Goal: Task Accomplishment & Management: Use online tool/utility

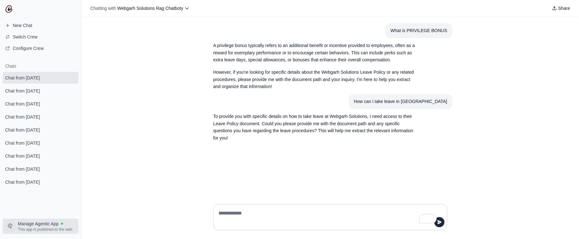
click at [58, 221] on span "Manage Agentic App" at bounding box center [38, 224] width 41 height 6
click at [224, 213] on textarea "To enrich screen reader interactions, please activate Accessibility in Grammarl…" at bounding box center [328, 217] width 222 height 18
click at [265, 211] on textarea "To enrich screen reader interactions, please activate Accessibility in Grammarl…" at bounding box center [328, 217] width 222 height 18
type textarea "**********"
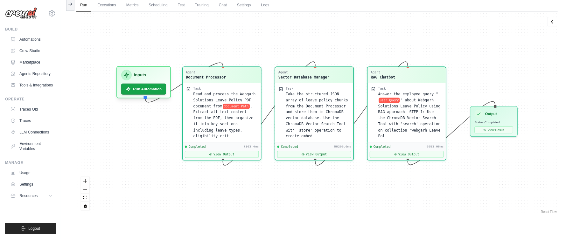
scroll to position [1722, 0]
click at [130, 84] on button "Run Automation" at bounding box center [143, 87] width 47 height 12
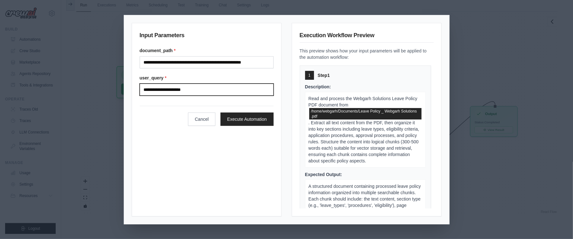
click at [205, 88] on input "**********" at bounding box center [207, 90] width 134 height 12
type input "*"
type input "**********"
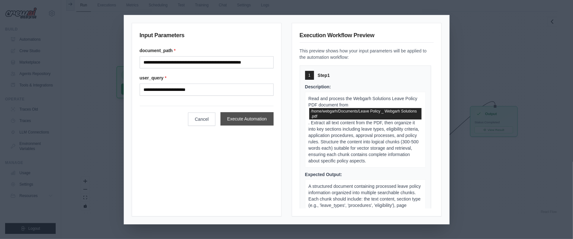
drag, startPoint x: 229, startPoint y: 127, endPoint x: 229, endPoint y: 118, distance: 9.2
click at [228, 127] on div "**********" at bounding box center [207, 120] width 150 height 194
click at [229, 118] on button "Execute Automation" at bounding box center [246, 118] width 53 height 13
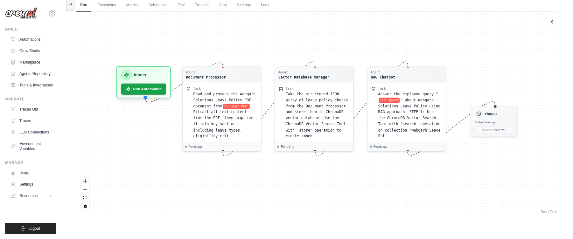
scroll to position [0, 0]
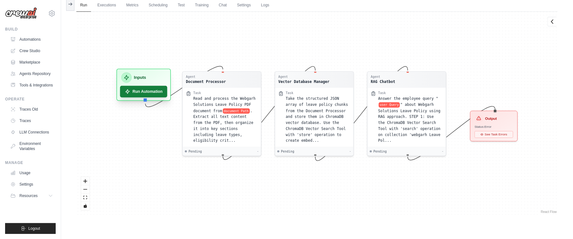
click at [154, 92] on button "Run Automation" at bounding box center [143, 92] width 47 height 12
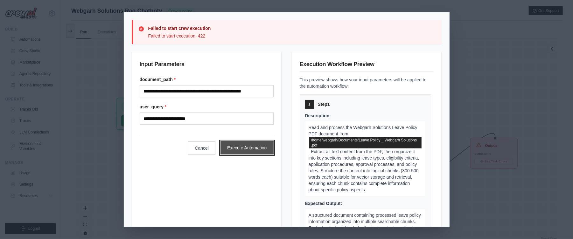
click at [254, 151] on button "Execute Automation" at bounding box center [246, 147] width 53 height 13
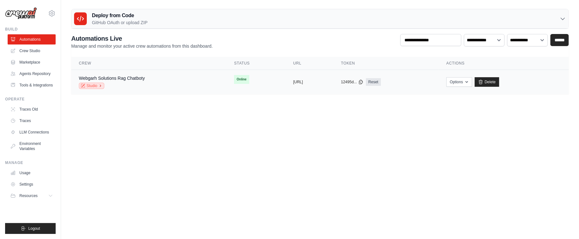
click at [101, 85] on icon at bounding box center [101, 86] width 4 height 4
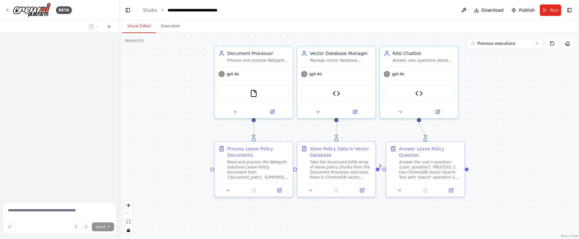
drag, startPoint x: 151, startPoint y: 66, endPoint x: 137, endPoint y: 59, distance: 15.1
click at [137, 59] on div ".deletable-edge-delete-btn { width: 20px; height: 20px; border: 0px solid #ffff…" at bounding box center [349, 136] width 459 height 206
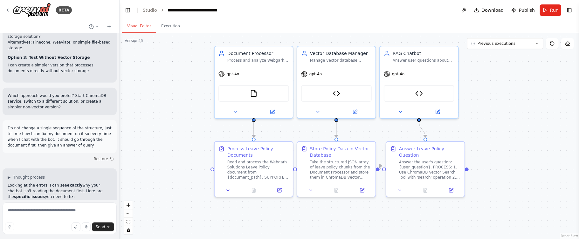
scroll to position [24836, 0]
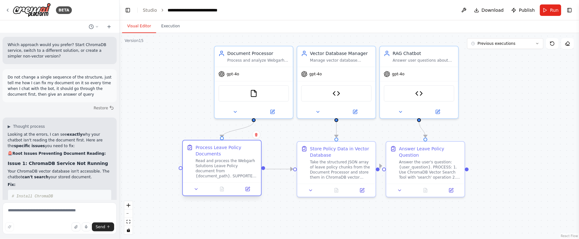
drag, startPoint x: 231, startPoint y: 160, endPoint x: 200, endPoint y: 161, distance: 30.5
click at [200, 161] on div "Read and process the Webgarh Solutions Leave Policy document from {document_pat…" at bounding box center [227, 168] width 62 height 20
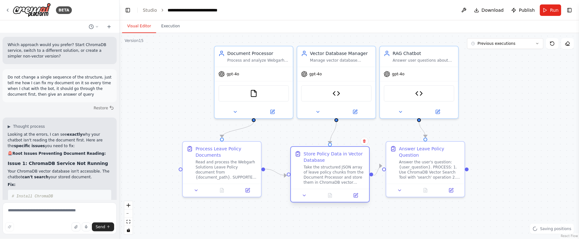
drag, startPoint x: 355, startPoint y: 165, endPoint x: 345, endPoint y: 168, distance: 10.2
click at [345, 168] on div "Take the structured JSON array of leave policy chunks from the Document Process…" at bounding box center [335, 175] width 62 height 20
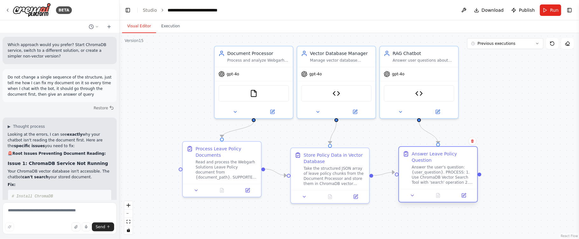
drag, startPoint x: 425, startPoint y: 166, endPoint x: 438, endPoint y: 175, distance: 16.2
click at [438, 175] on div "Answer the user's question: {user_question}. PROCESS: 1. Use ChromaDB Vector Se…" at bounding box center [443, 175] width 62 height 20
drag, startPoint x: 449, startPoint y: 175, endPoint x: 455, endPoint y: 178, distance: 7.0
click at [455, 178] on div "Answer the user's question: {user_question}. PROCESS: 1. Use ChromaDB Vector Se…" at bounding box center [449, 175] width 62 height 20
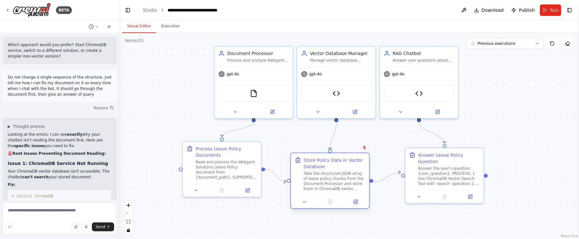
drag, startPoint x: 334, startPoint y: 167, endPoint x: 335, endPoint y: 172, distance: 4.6
click at [335, 172] on div "Take the structured JSON array of leave policy chunks from the Document Process…" at bounding box center [335, 181] width 62 height 20
click at [320, 109] on button at bounding box center [318, 111] width 36 height 8
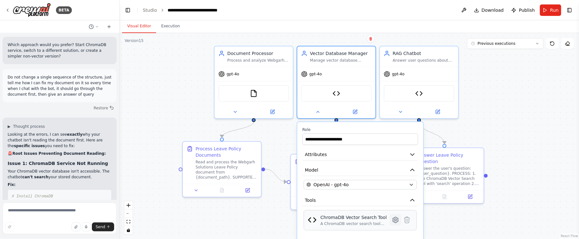
click at [394, 220] on icon at bounding box center [395, 220] width 5 height 6
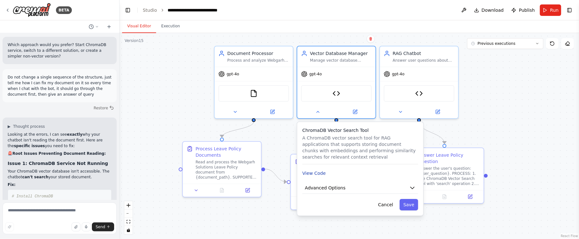
click at [313, 174] on button "View Code" at bounding box center [314, 173] width 24 height 6
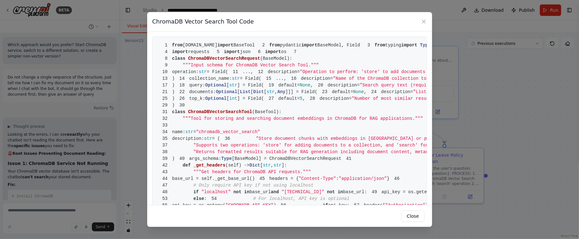
scroll to position [203, 0]
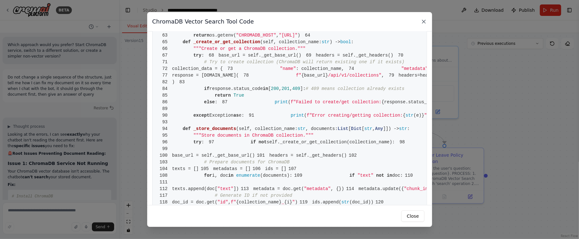
click at [427, 22] on icon at bounding box center [424, 21] width 6 height 6
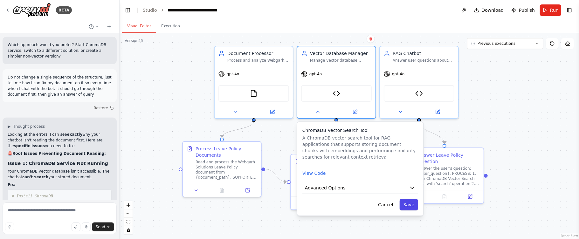
click at [410, 206] on button "Save" at bounding box center [409, 204] width 18 height 11
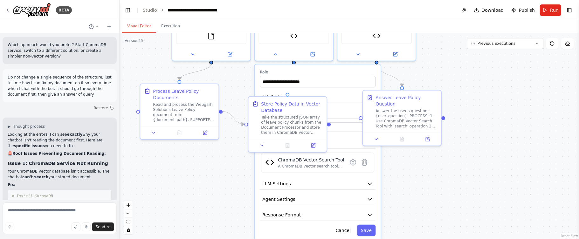
drag, startPoint x: 519, startPoint y: 164, endPoint x: 494, endPoint y: 109, distance: 60.2
click at [494, 109] on div ".deletable-edge-delete-btn { width: 20px; height: 20px; border: 0px solid #ffff…" at bounding box center [349, 136] width 459 height 206
click at [372, 232] on button "Save" at bounding box center [366, 229] width 18 height 11
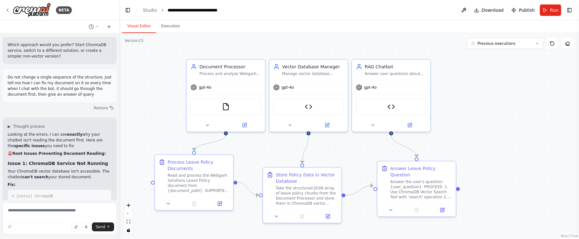
drag, startPoint x: 523, startPoint y: 133, endPoint x: 538, endPoint y: 201, distance: 69.0
click at [538, 201] on div ".deletable-edge-delete-btn { width: 20px; height: 20px; border: 0px solid #ffff…" at bounding box center [349, 136] width 459 height 206
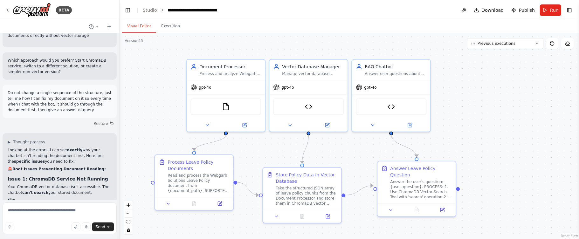
scroll to position [24836, 0]
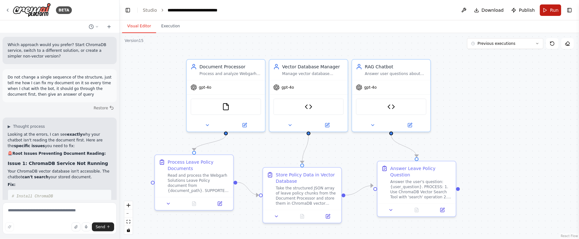
click at [553, 12] on span "Run" at bounding box center [554, 10] width 9 height 6
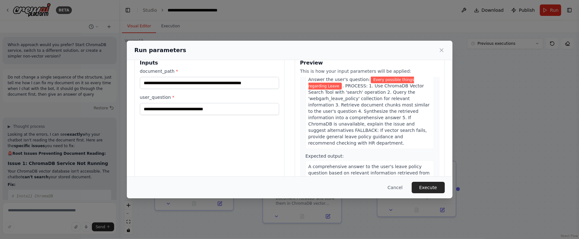
scroll to position [0, 0]
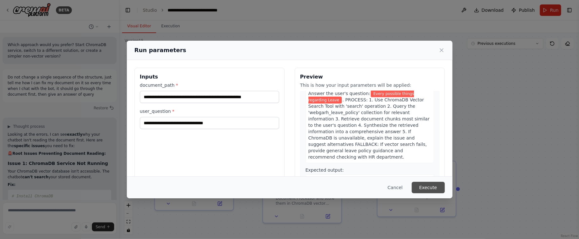
click at [429, 183] on button "Execute" at bounding box center [428, 187] width 33 height 11
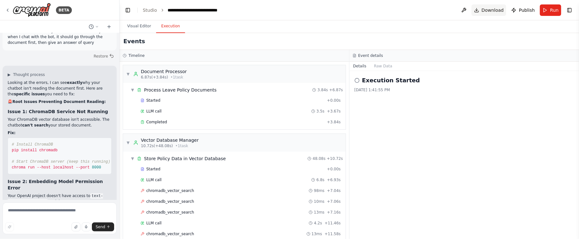
click at [496, 13] on span "Download" at bounding box center [493, 10] width 22 height 6
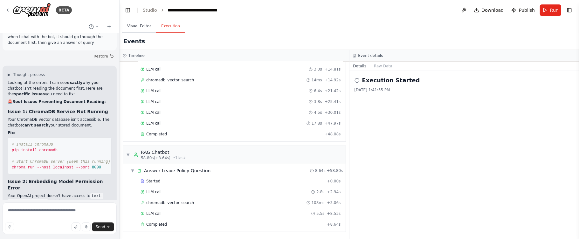
click at [142, 28] on button "Visual Editor" at bounding box center [139, 26] width 34 height 13
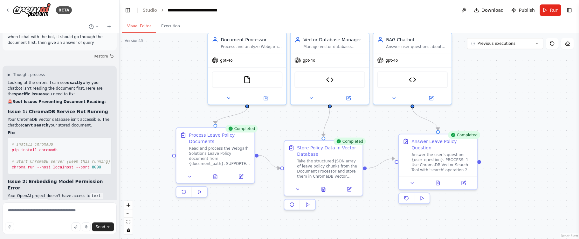
drag, startPoint x: 479, startPoint y: 130, endPoint x: 500, endPoint y: 103, distance: 34.4
click at [500, 103] on div ".deletable-edge-delete-btn { width: 20px; height: 20px; border: 0px solid #ffff…" at bounding box center [349, 136] width 459 height 206
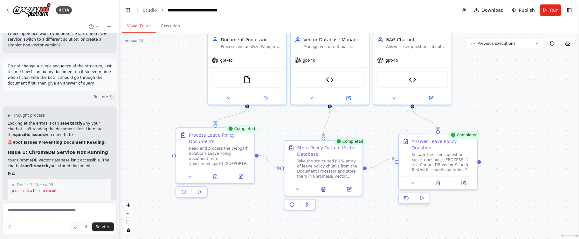
scroll to position [24888, 0]
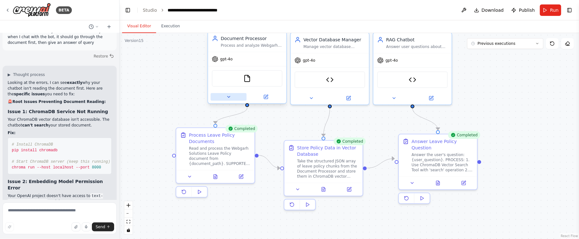
click at [228, 97] on icon at bounding box center [228, 96] width 3 height 1
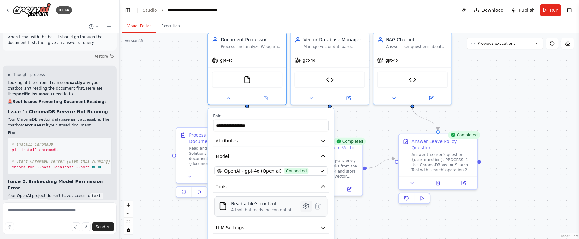
click at [304, 207] on icon at bounding box center [306, 206] width 5 height 6
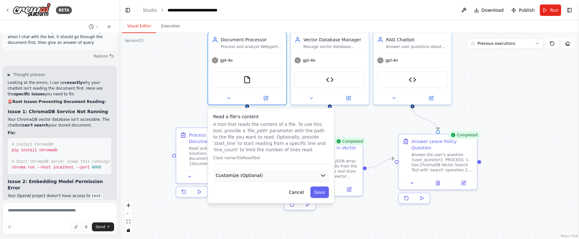
click at [273, 174] on button "Customize (Optional)" at bounding box center [271, 176] width 116 height 12
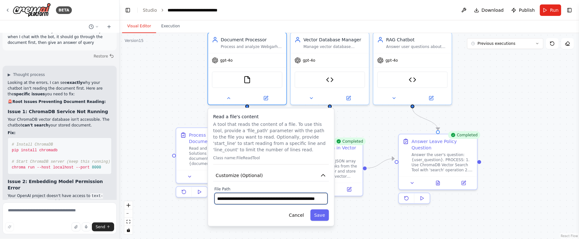
click at [300, 200] on input "**********" at bounding box center [270, 198] width 113 height 11
type input "**********"
click at [324, 213] on button "Save" at bounding box center [319, 215] width 18 height 11
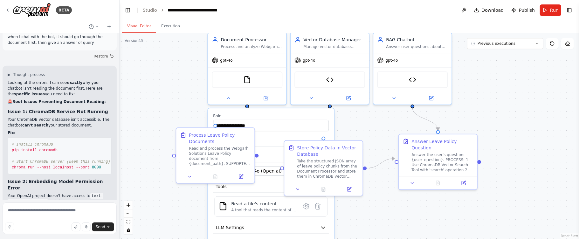
click at [412, 222] on div "**********" at bounding box center [349, 136] width 459 height 206
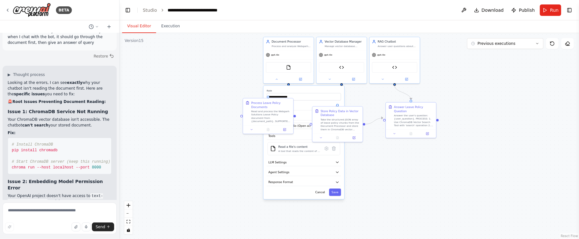
drag, startPoint x: 407, startPoint y: 212, endPoint x: 383, endPoint y: 131, distance: 84.3
click at [385, 134] on div "**********" at bounding box center [349, 136] width 459 height 206
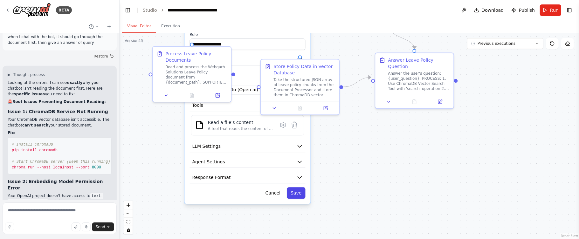
click at [294, 195] on button "Save" at bounding box center [296, 192] width 18 height 11
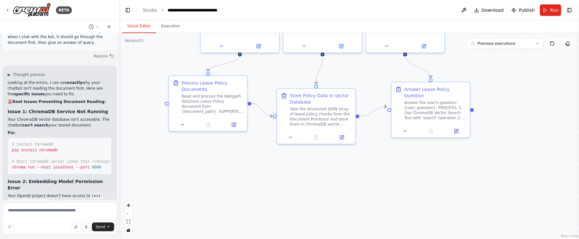
drag, startPoint x: 340, startPoint y: 168, endPoint x: 359, endPoint y: 208, distance: 44.1
click at [359, 208] on div ".deletable-edge-delete-btn { width: 20px; height: 20px; border: 0px solid #ffff…" at bounding box center [349, 136] width 459 height 206
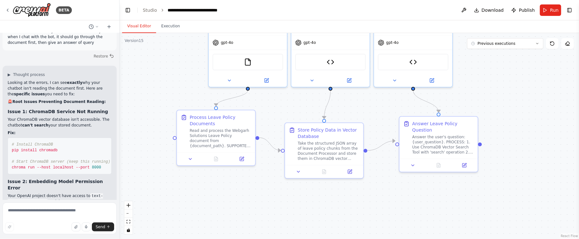
drag, startPoint x: 412, startPoint y: 177, endPoint x: 417, endPoint y: 201, distance: 24.4
click at [417, 201] on div ".deletable-edge-delete-btn { width: 20px; height: 20px; border: 0px solid #ffff…" at bounding box center [349, 136] width 459 height 206
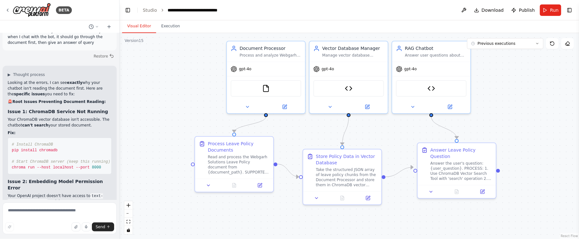
drag, startPoint x: 149, startPoint y: 72, endPoint x: 167, endPoint y: 98, distance: 32.0
click at [167, 98] on div ".deletable-edge-delete-btn { width: 20px; height: 20px; border: 0px solid #ffff…" at bounding box center [349, 136] width 459 height 206
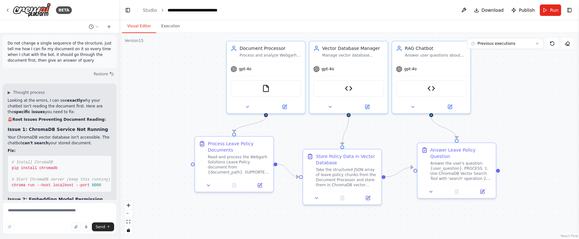
scroll to position [24888, 0]
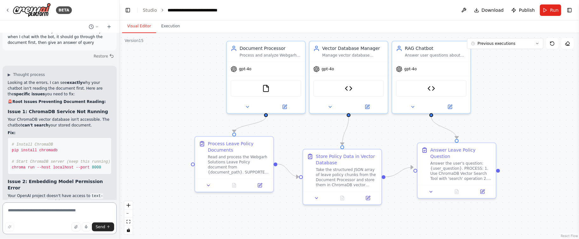
click at [38, 212] on textarea at bounding box center [60, 219] width 114 height 32
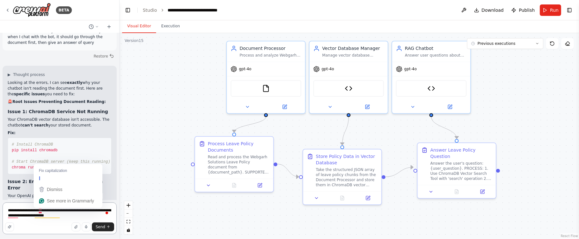
click at [41, 211] on textarea "**********" at bounding box center [60, 219] width 114 height 32
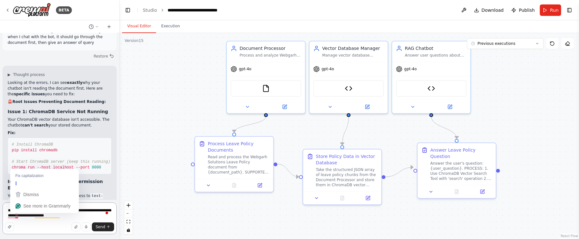
click at [17, 217] on textarea "**********" at bounding box center [60, 219] width 114 height 32
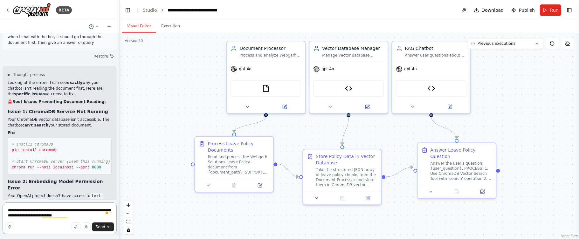
click at [69, 217] on textarea "**********" at bounding box center [60, 219] width 114 height 32
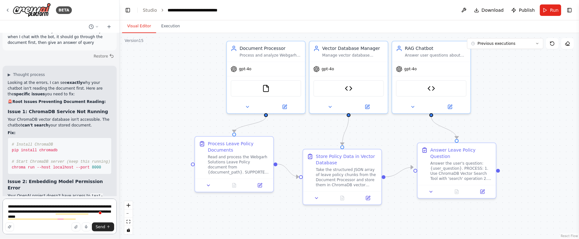
scroll to position [24891, 0]
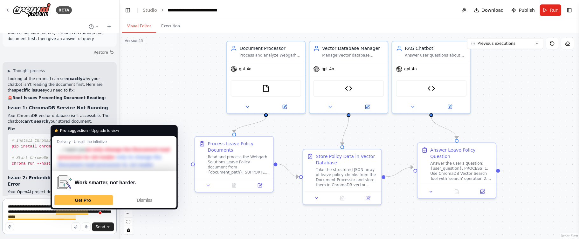
click at [79, 217] on textarea "**********" at bounding box center [60, 217] width 114 height 36
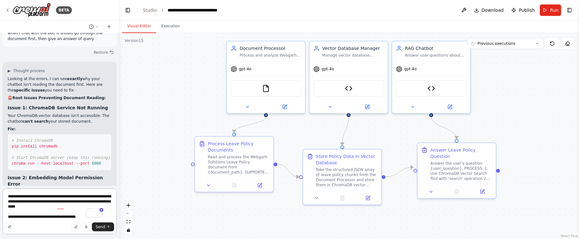
scroll to position [24902, 0]
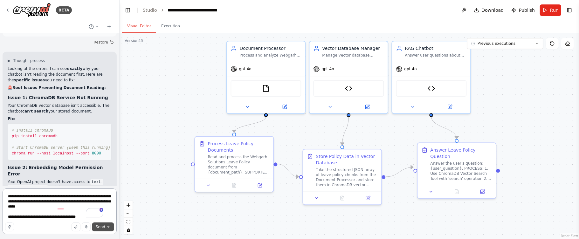
type textarea "**********"
click at [97, 227] on span "Send" at bounding box center [101, 226] width 10 height 5
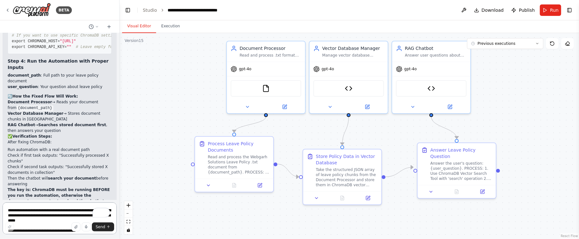
scroll to position [25262, 0]
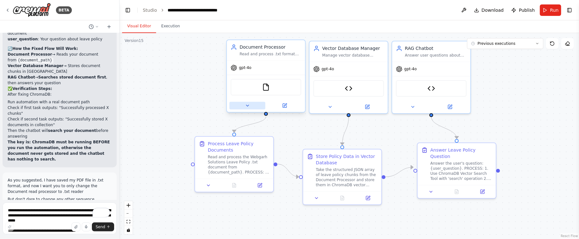
click at [245, 107] on icon at bounding box center [247, 105] width 5 height 5
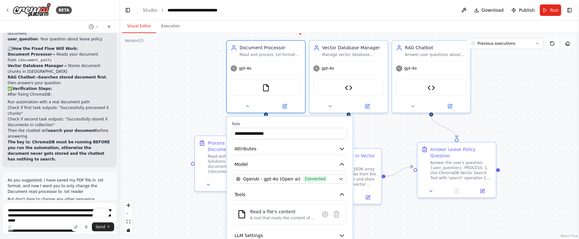
drag, startPoint x: 203, startPoint y: 130, endPoint x: 201, endPoint y: 93, distance: 37.6
click at [201, 93] on div "**********" at bounding box center [349, 136] width 459 height 206
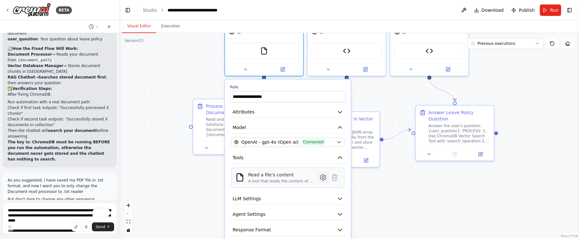
click at [323, 179] on icon at bounding box center [322, 178] width 5 height 6
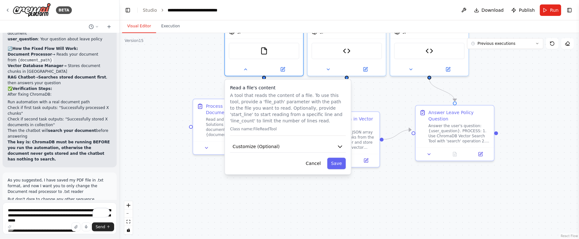
click at [322, 153] on div "Read a file's content A tool that reads the content of a file. To use this tool…" at bounding box center [288, 126] width 126 height 95
click at [322, 146] on button "Customize (Optional)" at bounding box center [288, 147] width 116 height 12
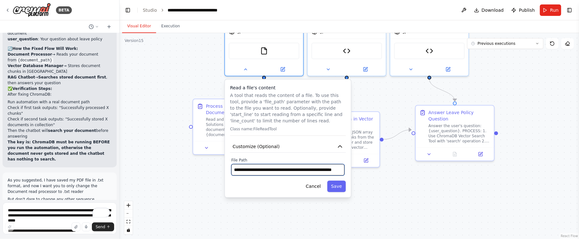
click at [321, 167] on input "**********" at bounding box center [287, 169] width 113 height 11
click at [249, 169] on input "text" at bounding box center [287, 169] width 113 height 11
paste input "**********"
type input "**********"
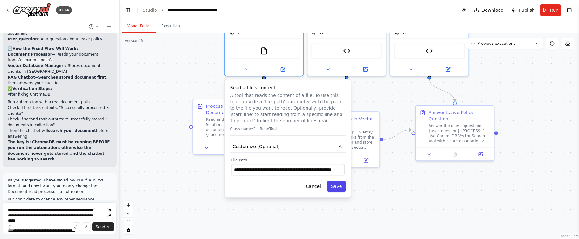
click at [337, 188] on button "Save" at bounding box center [336, 186] width 18 height 11
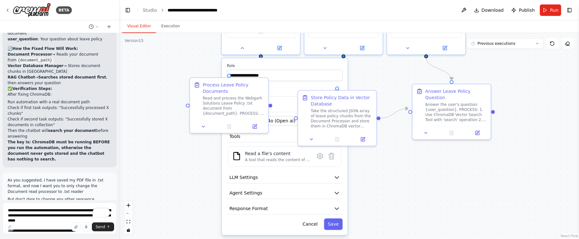
drag, startPoint x: 399, startPoint y: 200, endPoint x: 392, endPoint y: 158, distance: 43.0
click at [392, 158] on div "**********" at bounding box center [349, 136] width 459 height 206
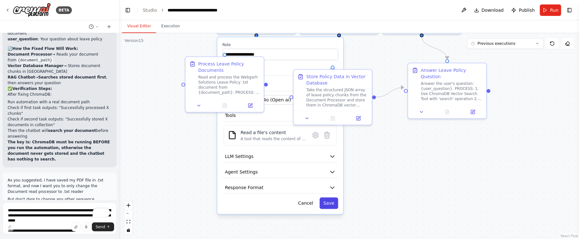
click at [328, 206] on button "Save" at bounding box center [328, 202] width 18 height 11
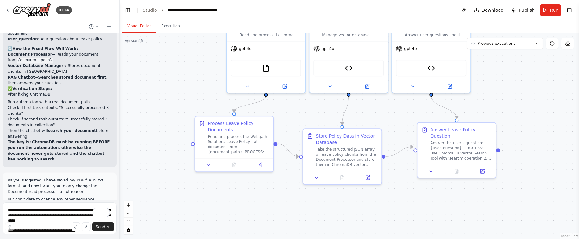
drag, startPoint x: 399, startPoint y: 163, endPoint x: 404, endPoint y: 207, distance: 43.8
click at [404, 207] on div ".deletable-edge-delete-btn { width: 20px; height: 20px; border: 0px solid #ffff…" at bounding box center [349, 136] width 459 height 206
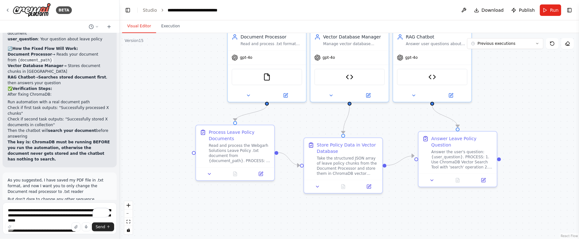
drag, startPoint x: 403, startPoint y: 200, endPoint x: 404, endPoint y: 212, distance: 12.1
click at [404, 212] on div ".deletable-edge-delete-btn { width: 20px; height: 20px; border: 0px solid #ffff…" at bounding box center [349, 136] width 459 height 206
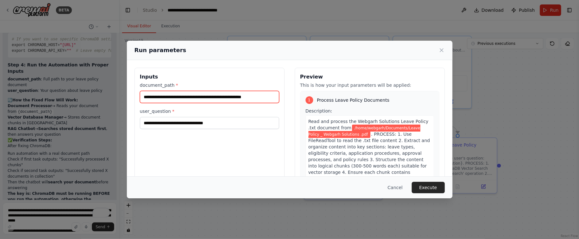
click at [261, 95] on input "**********" at bounding box center [209, 97] width 139 height 12
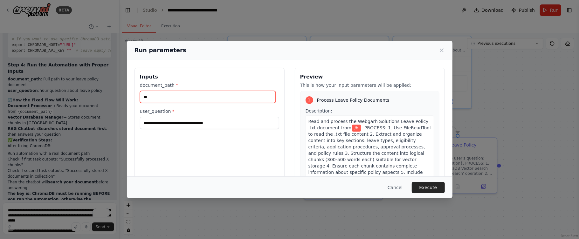
type input "*"
paste input "**********"
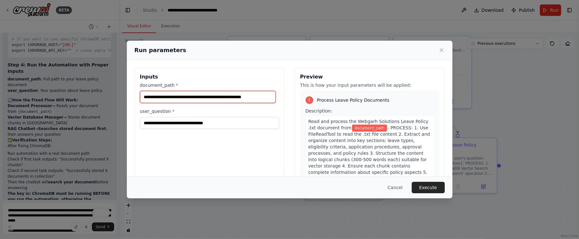
scroll to position [0, 5]
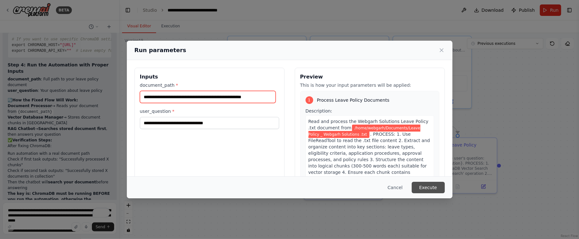
type input "**********"
click at [420, 182] on button "Execute" at bounding box center [428, 187] width 33 height 11
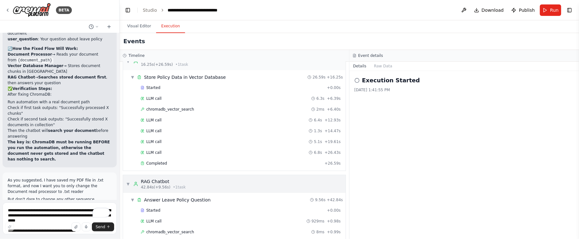
scroll to position [247, 0]
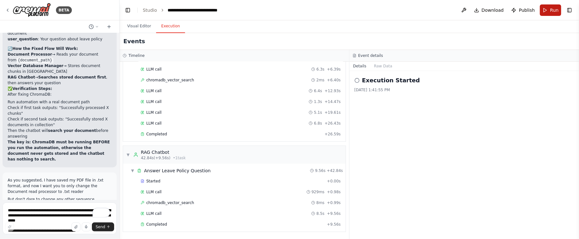
click at [545, 7] on button "Run" at bounding box center [550, 9] width 21 height 11
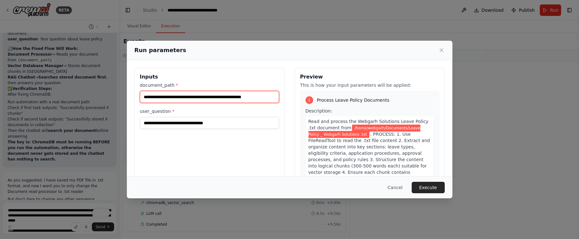
click at [258, 98] on input "**********" at bounding box center [209, 97] width 139 height 12
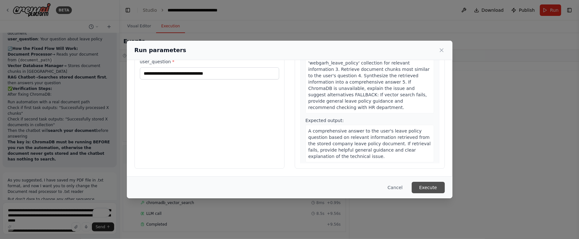
scroll to position [0, 0]
click at [427, 185] on button "Execute" at bounding box center [428, 187] width 33 height 11
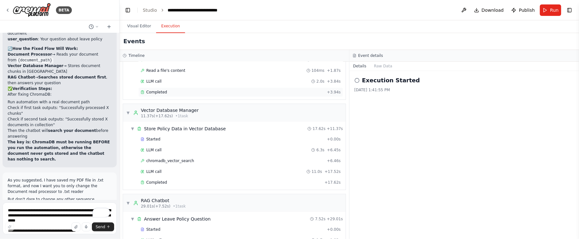
scroll to position [104, 0]
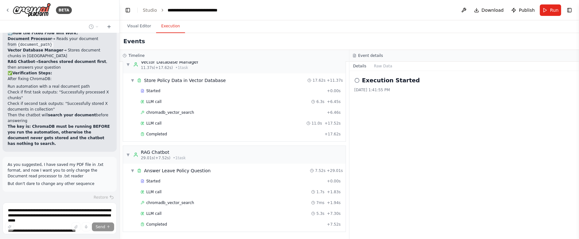
scroll to position [25284, 0]
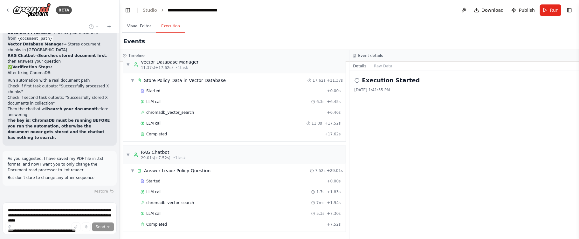
click at [141, 26] on button "Visual Editor" at bounding box center [139, 26] width 34 height 13
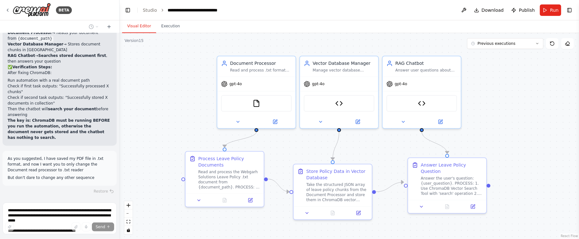
drag, startPoint x: 176, startPoint y: 74, endPoint x: 166, endPoint y: 94, distance: 22.6
click at [166, 94] on div ".deletable-edge-delete-btn { width: 20px; height: 20px; border: 0px solid #ffff…" at bounding box center [349, 136] width 459 height 206
click at [167, 28] on button "Execution" at bounding box center [170, 26] width 29 height 13
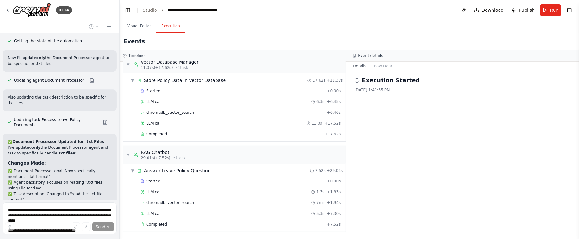
scroll to position [25495, 0]
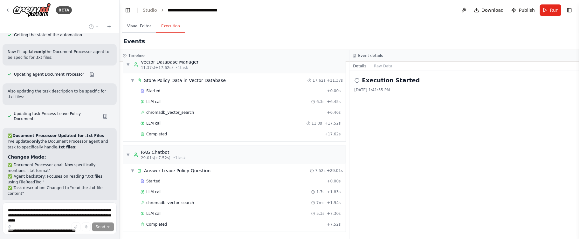
click at [130, 24] on button "Visual Editor" at bounding box center [139, 26] width 34 height 13
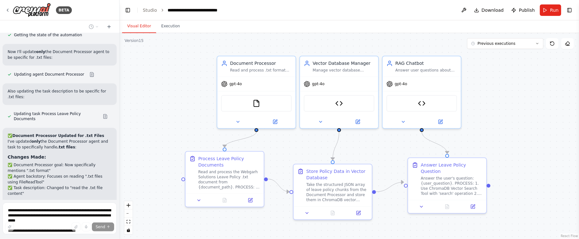
click at [130, 24] on button "Visual Editor" at bounding box center [139, 26] width 34 height 13
click at [177, 28] on button "Execution" at bounding box center [170, 26] width 29 height 13
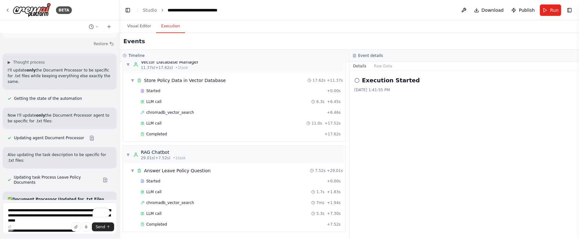
scroll to position [25375, 0]
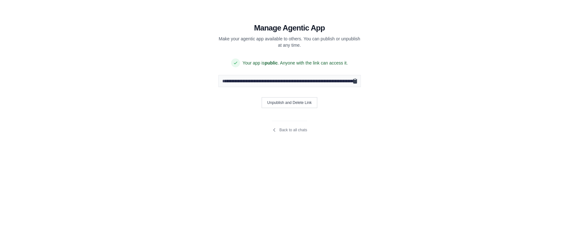
click at [355, 82] on icon "Copy public URL" at bounding box center [355, 81] width 4 height 5
click at [283, 129] on link "Back to all chats" at bounding box center [289, 129] width 35 height 5
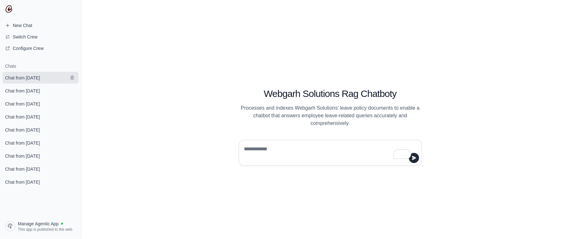
click at [20, 74] on link "Chat from September 30" at bounding box center [41, 78] width 76 height 12
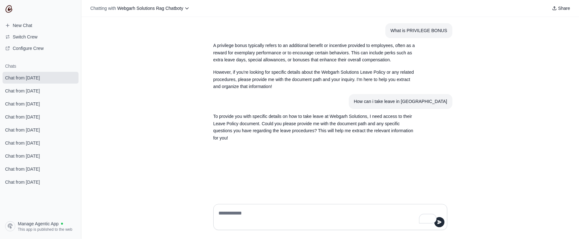
click at [252, 214] on textarea "To enrich screen reader interactions, please activate Accessibility in Grammarl…" at bounding box center [328, 217] width 222 height 18
type textarea "**********"
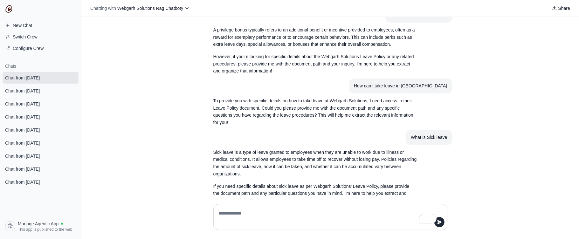
scroll to position [38, 0]
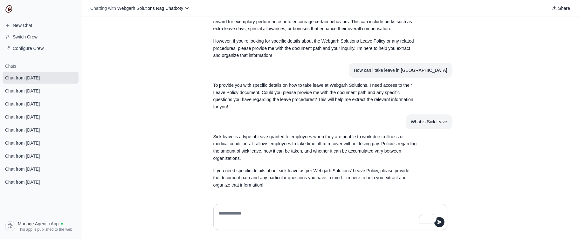
click at [268, 213] on textarea "To enrich screen reader interactions, please activate Accessibility in Grammarl…" at bounding box center [328, 217] width 222 height 18
paste textarea "**********"
type textarea "*"
type textarea "**********"
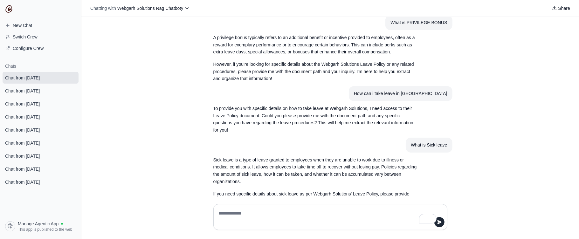
scroll to position [0, 0]
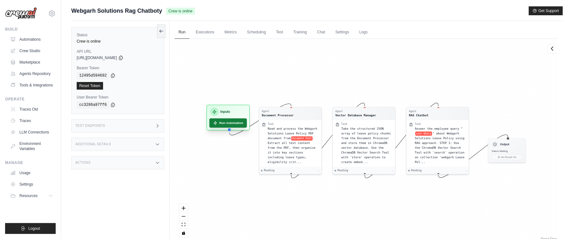
click at [226, 124] on button "Run Automation" at bounding box center [228, 123] width 38 height 9
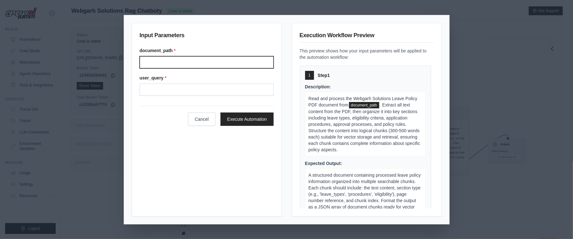
click at [178, 58] on input "Document path" at bounding box center [207, 62] width 134 height 12
type input "**********"
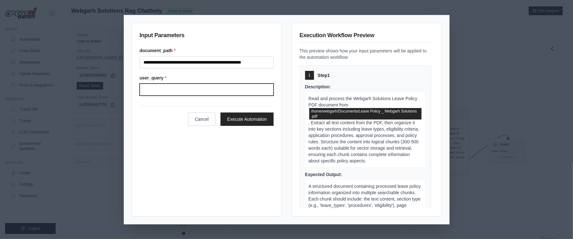
click at [173, 95] on input "User query" at bounding box center [207, 90] width 134 height 12
click at [208, 92] on input "**********" at bounding box center [207, 90] width 134 height 12
type input "**********"
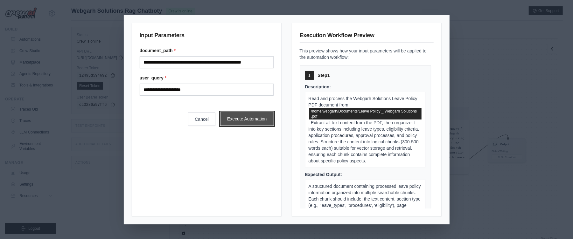
click at [238, 117] on button "Execute Automation" at bounding box center [246, 118] width 53 height 13
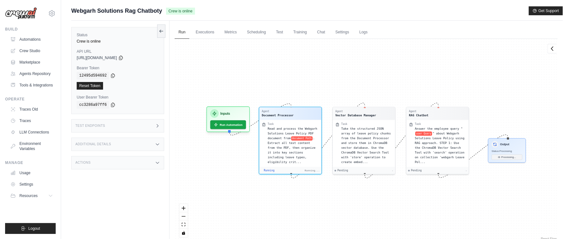
scroll to position [3, 0]
click at [161, 34] on button at bounding box center [161, 30] width 8 height 13
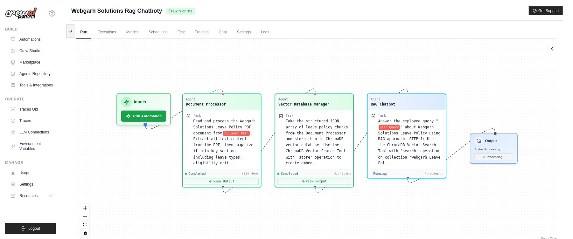
scroll to position [2147, 0]
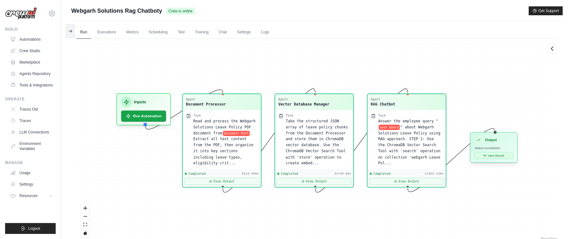
click at [503, 157] on button "View Result" at bounding box center [493, 155] width 38 height 7
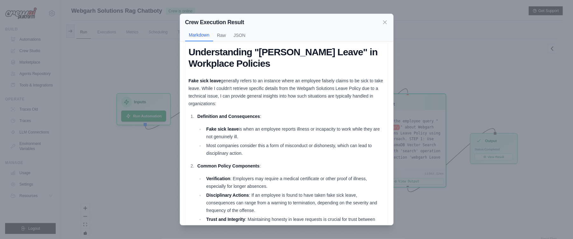
scroll to position [0, 0]
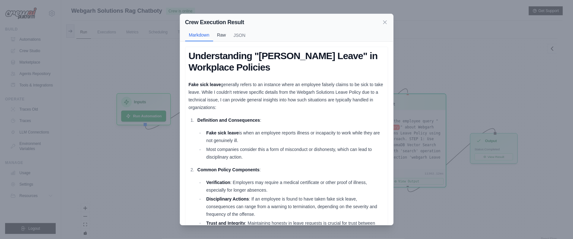
click at [225, 36] on button "Raw" at bounding box center [221, 35] width 17 height 12
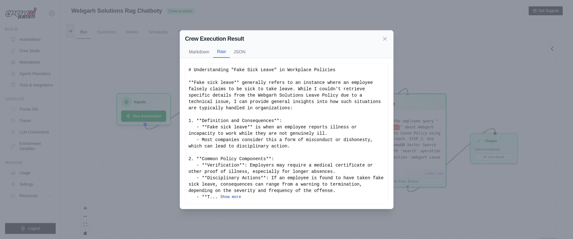
click at [238, 196] on button "Show more" at bounding box center [230, 197] width 21 height 5
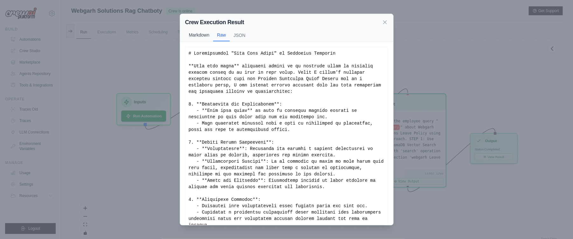
click at [196, 36] on button "Markdown" at bounding box center [199, 35] width 28 height 12
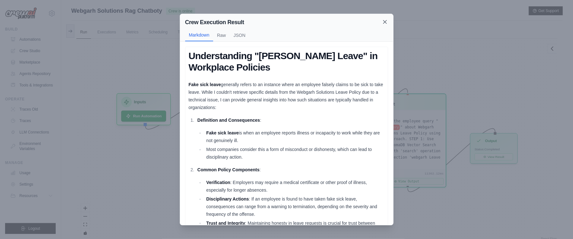
click at [384, 23] on icon at bounding box center [384, 22] width 6 height 6
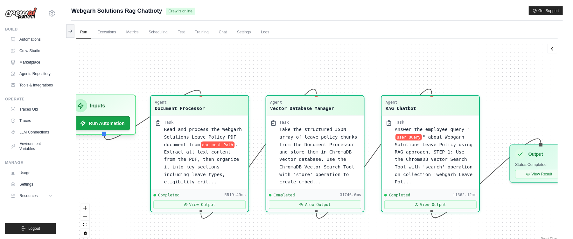
drag, startPoint x: 284, startPoint y: 76, endPoint x: 274, endPoint y: 74, distance: 10.3
click at [274, 74] on div "Agent Document Processor Task Read and process the Webgarh Solutions Leave Poli…" at bounding box center [316, 140] width 481 height 203
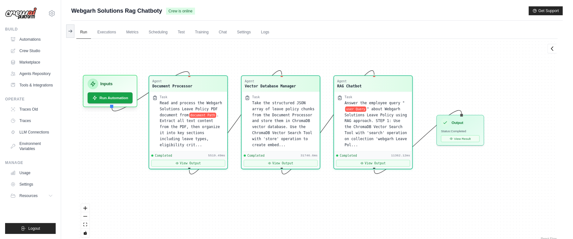
drag, startPoint x: 273, startPoint y: 74, endPoint x: 247, endPoint y: 59, distance: 30.4
click at [247, 59] on div "Agent Document Processor Task Read and process the Webgarh Solutions Leave Poli…" at bounding box center [316, 140] width 481 height 203
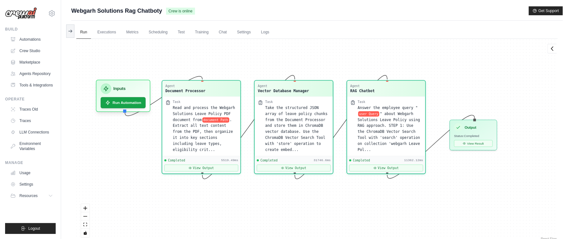
drag, startPoint x: 247, startPoint y: 59, endPoint x: 261, endPoint y: 64, distance: 14.5
click at [261, 64] on div "Agent Document Processor Task Read and process the Webgarh Solutions Leave Poli…" at bounding box center [316, 140] width 481 height 203
click at [112, 101] on button "Run Automation" at bounding box center [123, 101] width 47 height 12
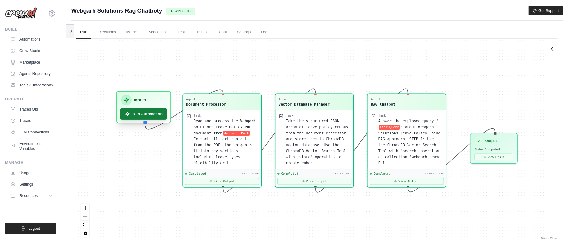
click at [148, 118] on button "Run Automation" at bounding box center [143, 114] width 47 height 12
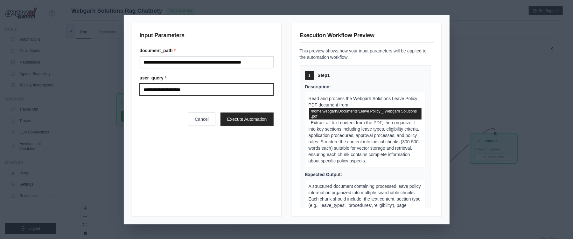
click at [201, 94] on input "**********" at bounding box center [207, 90] width 134 height 12
type input "**********"
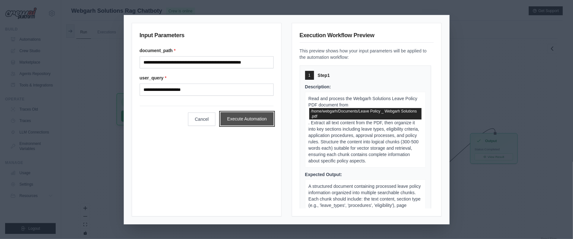
click at [233, 113] on button "Execute Automation" at bounding box center [246, 118] width 53 height 13
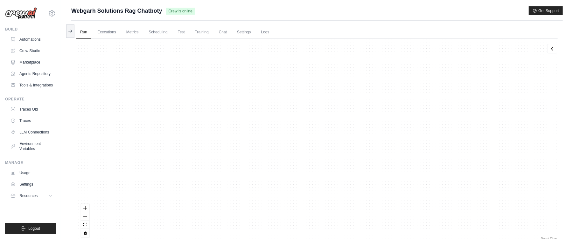
scroll to position [106, 0]
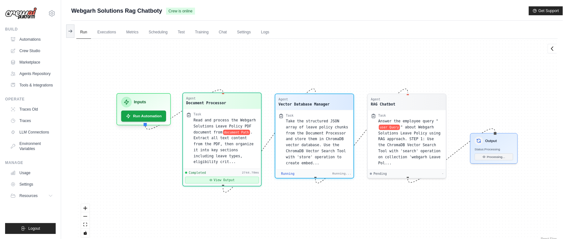
click at [210, 180] on icon at bounding box center [210, 180] width 3 height 3
click at [213, 182] on button "View Output" at bounding box center [222, 180] width 74 height 7
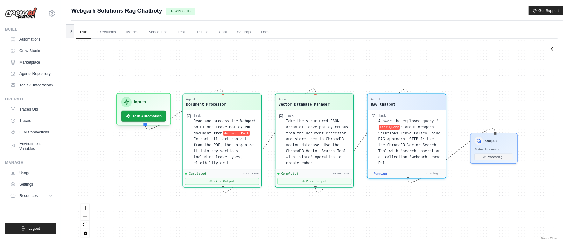
scroll to position [185, 0]
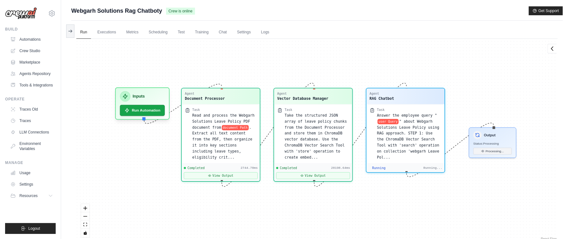
drag, startPoint x: 316, startPoint y: 211, endPoint x: 315, endPoint y: 196, distance: 14.9
click at [315, 196] on div "Agent Document Processor Task Read and process the Webgarh Solutions Leave Poli…" at bounding box center [316, 140] width 481 height 203
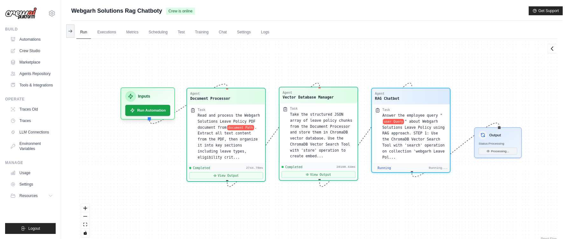
drag, startPoint x: 315, startPoint y: 211, endPoint x: 304, endPoint y: 171, distance: 41.6
click at [304, 171] on div "Agent Document Processor Task Read and process the Webgarh Solutions Leave Poli…" at bounding box center [316, 140] width 481 height 203
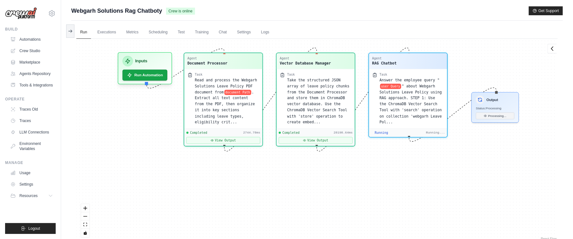
drag, startPoint x: 312, startPoint y: 208, endPoint x: 311, endPoint y: 173, distance: 34.7
click at [311, 173] on div "Agent Document Processor Task Read and process the Webgarh Solutions Leave Poli…" at bounding box center [316, 140] width 481 height 203
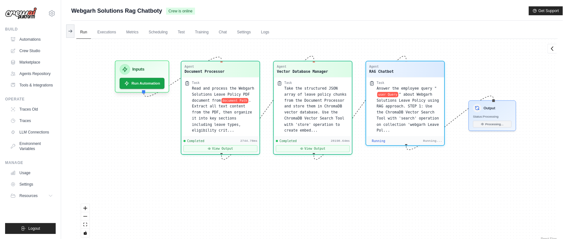
drag, startPoint x: 289, startPoint y: 212, endPoint x: 287, endPoint y: 174, distance: 38.5
click at [287, 175] on div "Agent Document Processor Task Read and process the Webgarh Solutions Leave Poli…" at bounding box center [316, 140] width 481 height 203
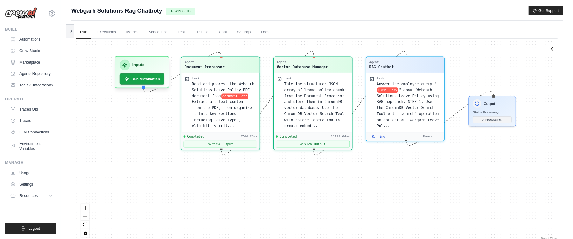
scroll to position [218, 0]
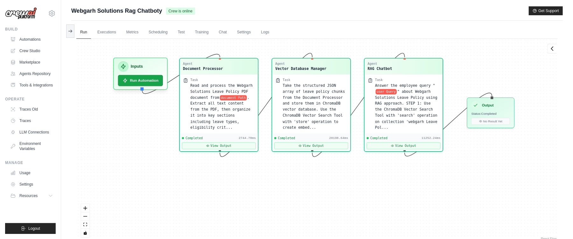
drag, startPoint x: 285, startPoint y: 203, endPoint x: 283, endPoint y: 172, distance: 30.6
click at [283, 176] on div "Agent Document Processor Task Read and process the Webgarh Solutions Leave Poli…" at bounding box center [316, 140] width 481 height 203
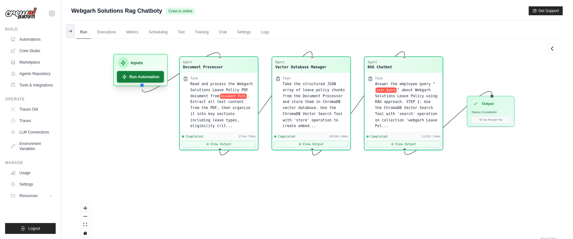
click at [134, 79] on button "Run Automation" at bounding box center [140, 77] width 47 height 12
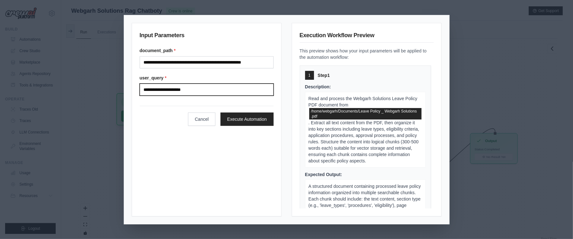
click at [204, 88] on input "**********" at bounding box center [207, 90] width 134 height 12
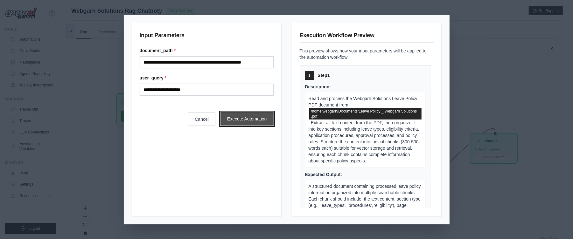
click at [233, 118] on button "Execute Automation" at bounding box center [246, 118] width 53 height 13
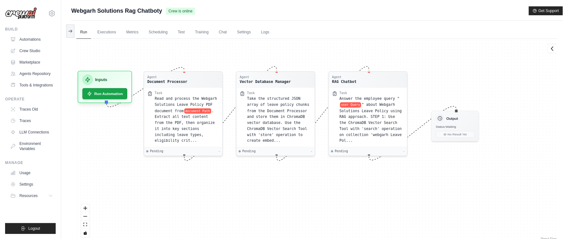
drag, startPoint x: 315, startPoint y: 77, endPoint x: 276, endPoint y: 50, distance: 47.5
click at [276, 50] on div "Agent Document Processor Task Read and process the Webgarh Solutions Leave Poli…" at bounding box center [316, 140] width 481 height 203
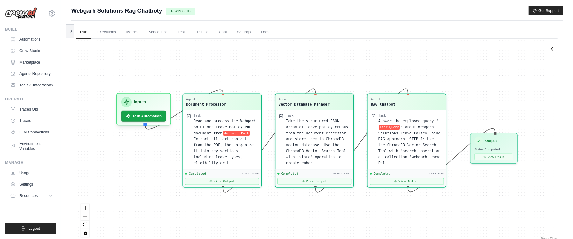
scroll to position [1716, 0]
click at [498, 156] on button "View Result" at bounding box center [493, 155] width 38 height 7
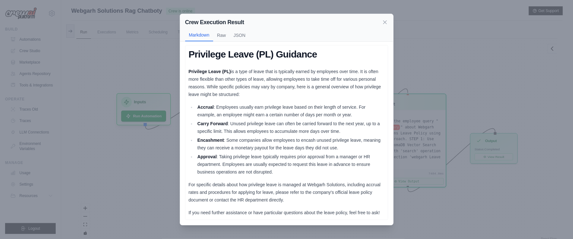
scroll to position [9, 0]
click at [238, 35] on button "JSON" at bounding box center [239, 35] width 19 height 12
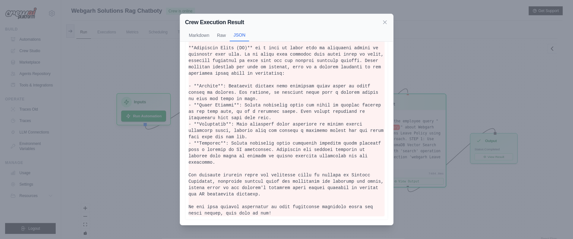
scroll to position [0, 0]
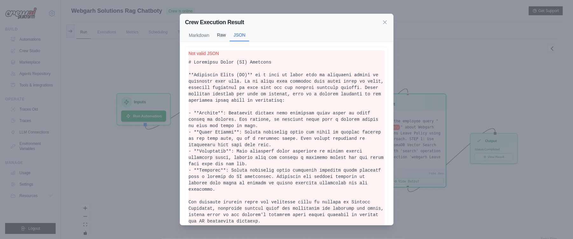
click at [223, 37] on button "Raw" at bounding box center [221, 35] width 17 height 12
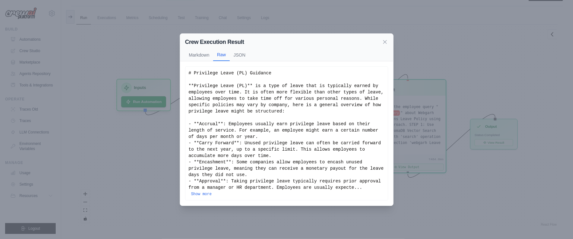
scroll to position [27, 0]
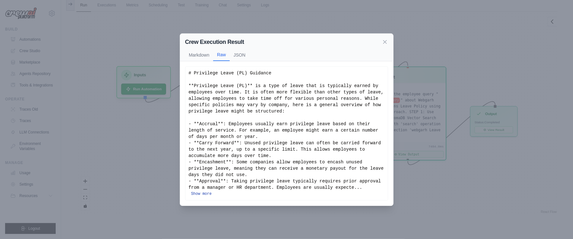
click at [211, 193] on button "Show more" at bounding box center [201, 193] width 21 height 5
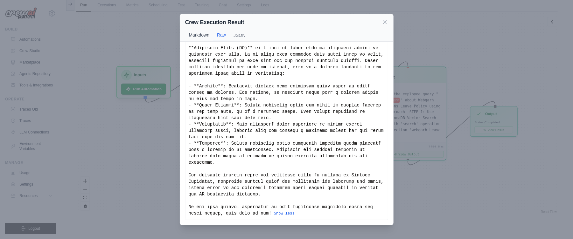
click at [193, 35] on button "Markdown" at bounding box center [199, 35] width 28 height 12
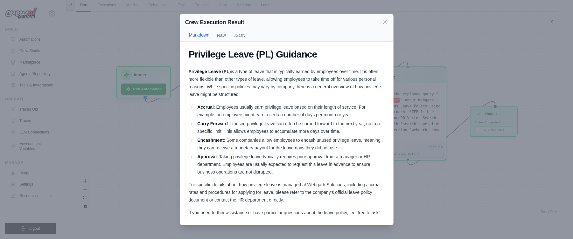
scroll to position [9, 0]
click at [385, 22] on icon at bounding box center [384, 22] width 6 height 6
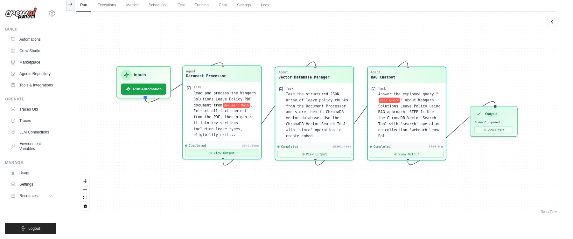
click at [242, 153] on button "View Output" at bounding box center [222, 153] width 74 height 7
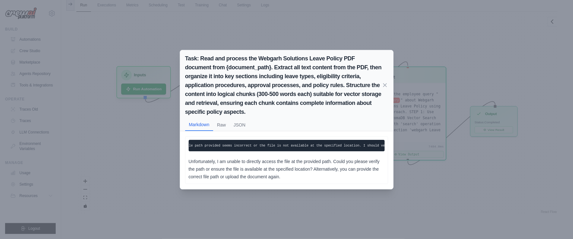
scroll to position [0, 0]
click at [123, 154] on div "Task: Read and process the Webgarh Solutions Leave Policy PDF document from {do…" at bounding box center [286, 119] width 573 height 239
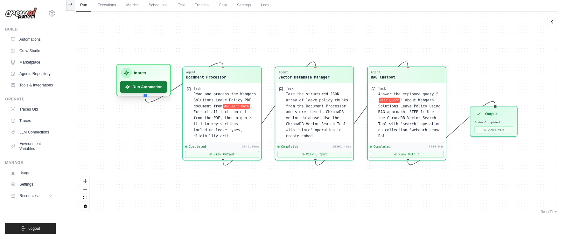
click at [131, 87] on button "Run Automation" at bounding box center [143, 87] width 47 height 12
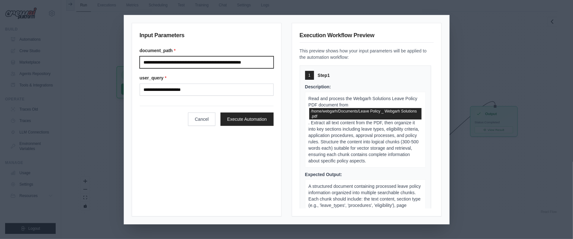
click at [242, 61] on input "**********" at bounding box center [207, 62] width 134 height 12
type input "**********"
click at [260, 61] on input "**********" at bounding box center [207, 62] width 134 height 12
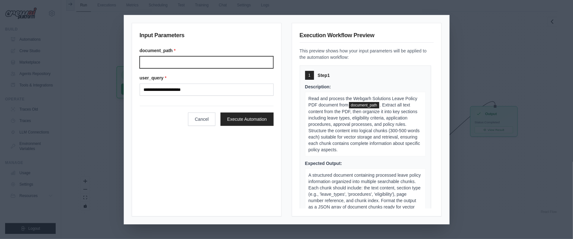
paste input "**********"
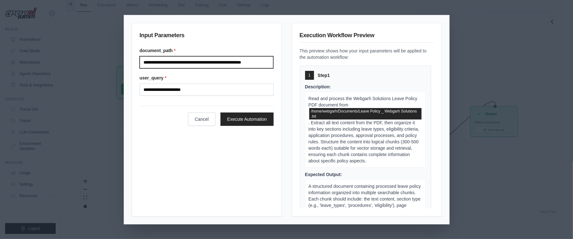
scroll to position [0, 13]
type input "**********"
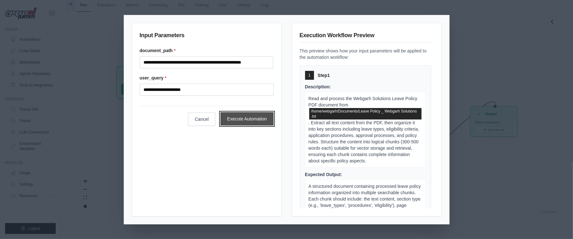
scroll to position [0, 0]
click at [234, 117] on button "Execute Automation" at bounding box center [246, 118] width 53 height 13
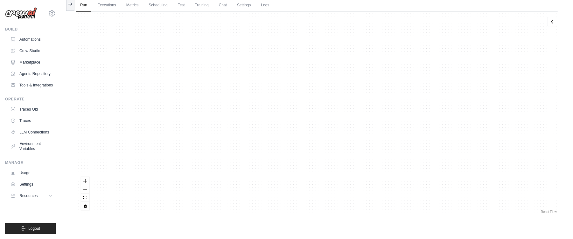
scroll to position [1496, 0]
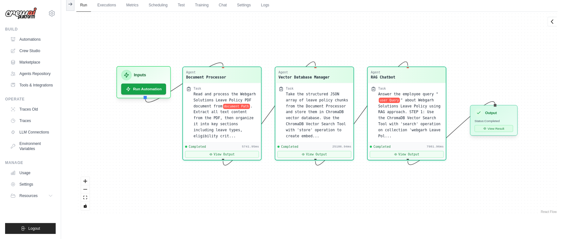
click at [502, 128] on button "View Result" at bounding box center [493, 128] width 38 height 7
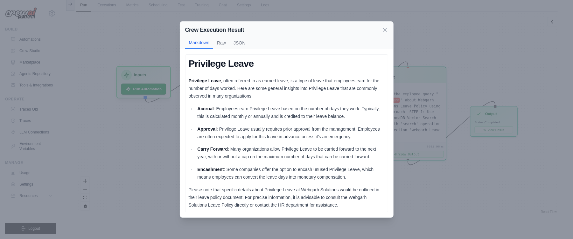
scroll to position [0, 0]
click at [384, 26] on icon at bounding box center [384, 29] width 6 height 6
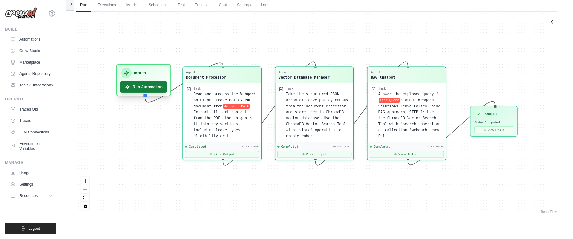
click at [134, 84] on button "Run Automation" at bounding box center [143, 87] width 47 height 12
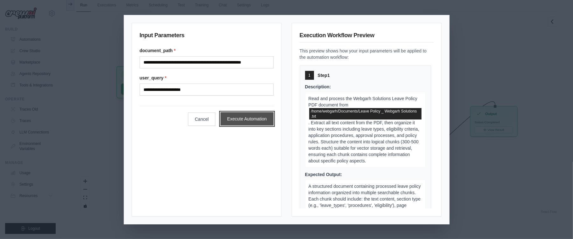
click at [251, 117] on button "Execute Automation" at bounding box center [246, 118] width 53 height 13
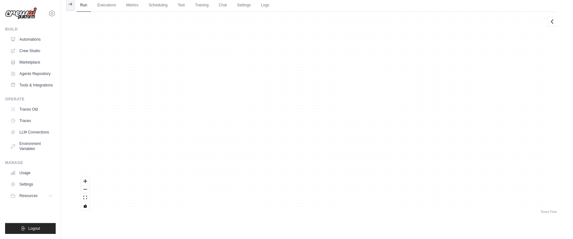
scroll to position [203, 0]
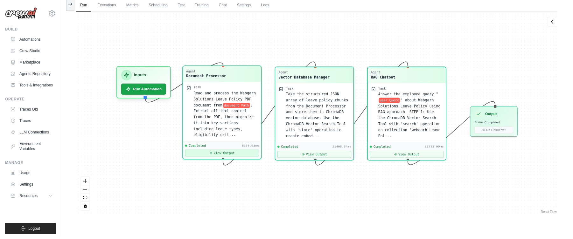
click at [220, 153] on button "View Output" at bounding box center [222, 153] width 74 height 7
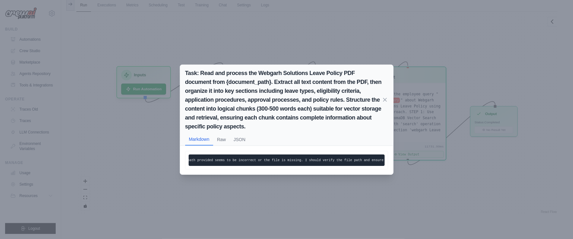
scroll to position [0, 0]
click at [292, 207] on div "Task: Read and process the Webgarh Solutions Leave Policy PDF document from {do…" at bounding box center [286, 119] width 573 height 239
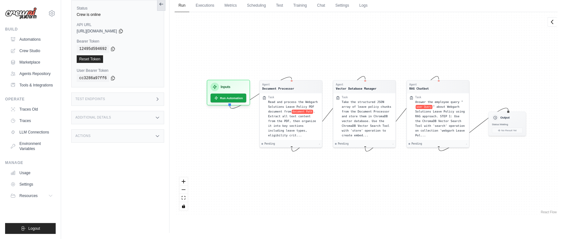
click at [161, 3] on icon at bounding box center [161, 4] width 5 height 5
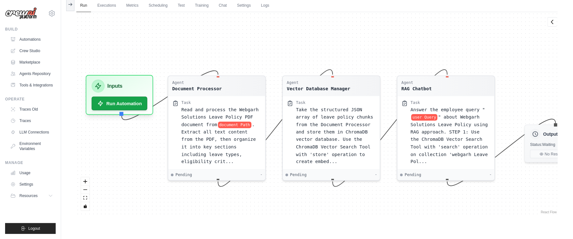
drag, startPoint x: 312, startPoint y: 49, endPoint x: 426, endPoint y: 23, distance: 117.4
click at [426, 23] on div "Agent Document Processor Task Read and process the Webgarh Solutions Leave Poli…" at bounding box center [316, 113] width 481 height 203
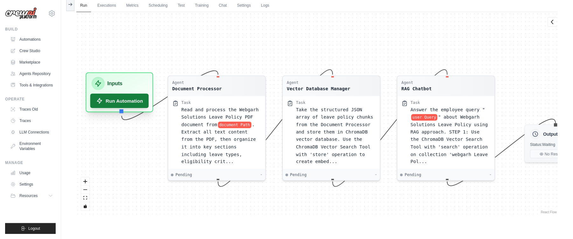
click at [118, 102] on button "Run Automation" at bounding box center [119, 101] width 58 height 14
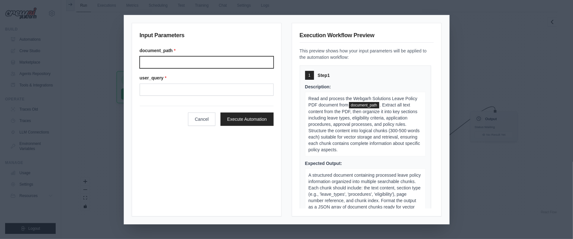
click at [185, 61] on input "Document path" at bounding box center [207, 62] width 134 height 12
type input "**********"
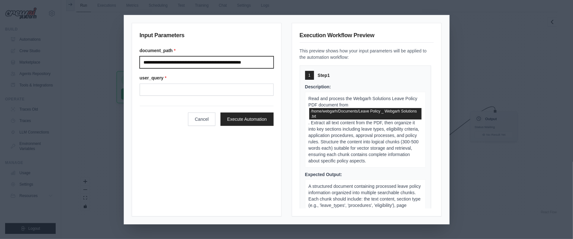
click at [240, 59] on input "**********" at bounding box center [207, 62] width 134 height 12
click at [240, 63] on input "**********" at bounding box center [207, 62] width 134 height 12
click at [196, 60] on input "**********" at bounding box center [207, 62] width 134 height 12
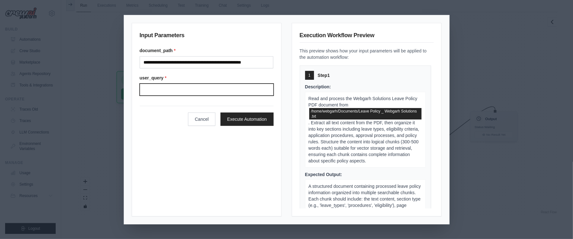
click at [157, 89] on input "User query" at bounding box center [207, 90] width 134 height 12
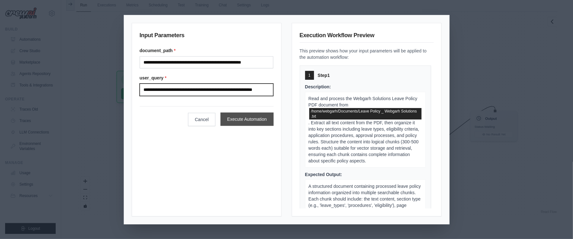
type input "**********"
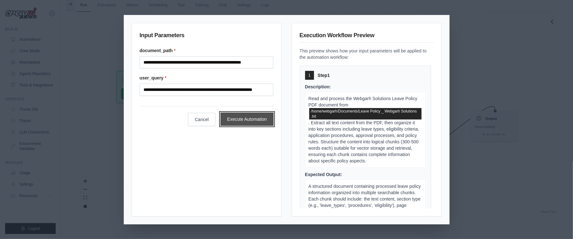
click at [245, 119] on button "Execute Automation" at bounding box center [246, 119] width 53 height 13
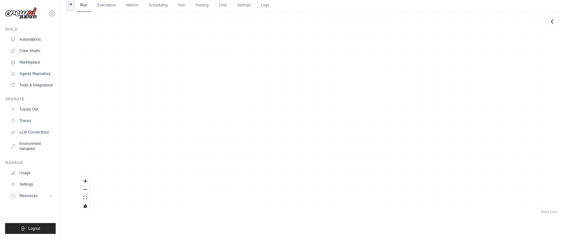
scroll to position [218, 0]
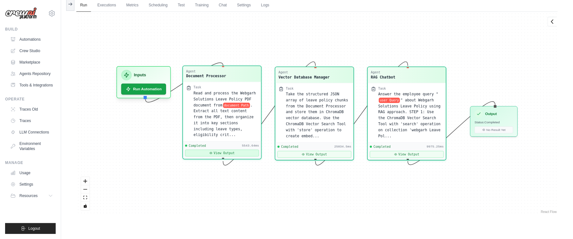
click at [242, 153] on button "View Output" at bounding box center [222, 153] width 74 height 7
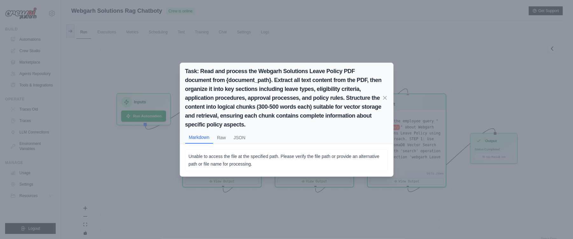
scroll to position [27, 0]
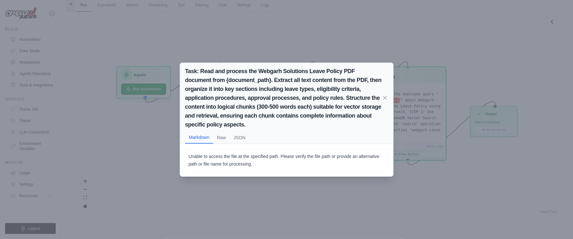
drag, startPoint x: 247, startPoint y: 216, endPoint x: 246, endPoint y: 208, distance: 7.5
click at [245, 213] on div "Task: Read and process the Webgarh Solutions Leave Policy PDF document from {do…" at bounding box center [286, 119] width 573 height 239
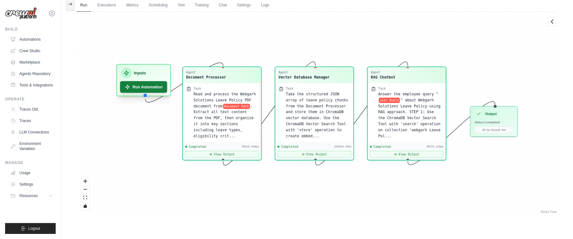
click at [138, 88] on button "Run Automation" at bounding box center [143, 87] width 47 height 12
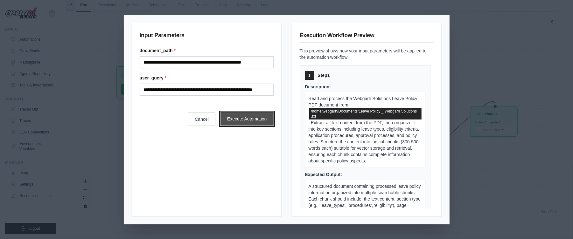
click at [244, 120] on button "Execute Automation" at bounding box center [246, 118] width 53 height 13
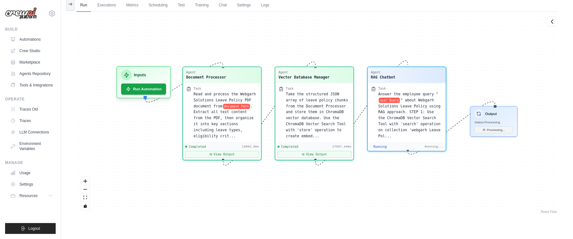
scroll to position [2209, 0]
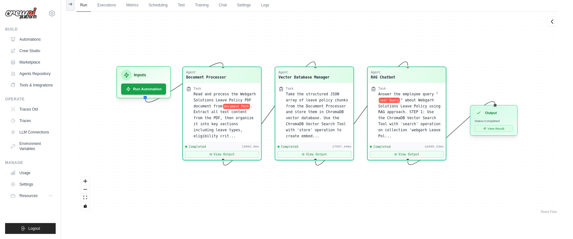
click at [495, 128] on button "View Result" at bounding box center [493, 128] width 38 height 7
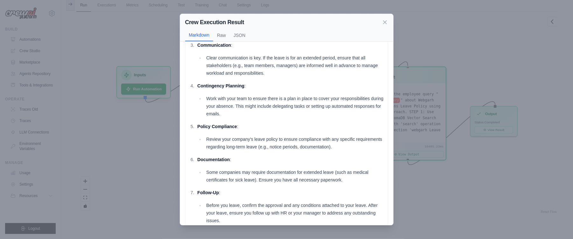
scroll to position [166, 0]
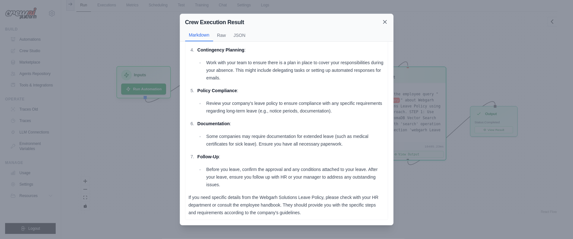
click at [384, 20] on icon at bounding box center [384, 22] width 6 height 6
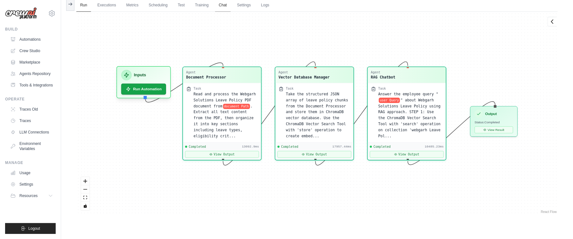
click at [230, 5] on link "Chat" at bounding box center [223, 5] width 16 height 13
click at [318, 152] on button "View Output" at bounding box center [314, 153] width 74 height 7
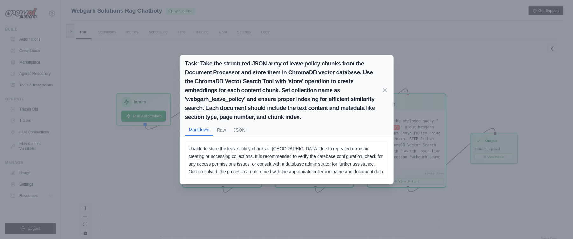
scroll to position [27, 0]
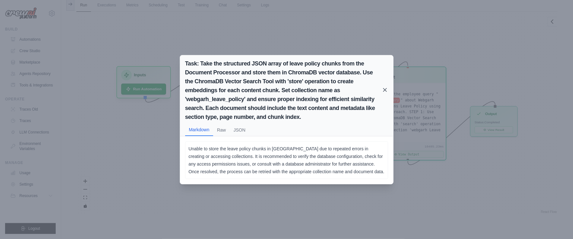
click at [385, 88] on icon at bounding box center [384, 90] width 6 height 6
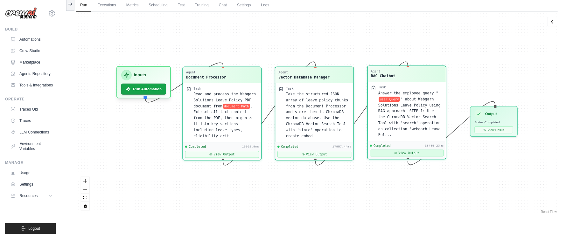
click at [405, 155] on button "View Output" at bounding box center [406, 153] width 74 height 7
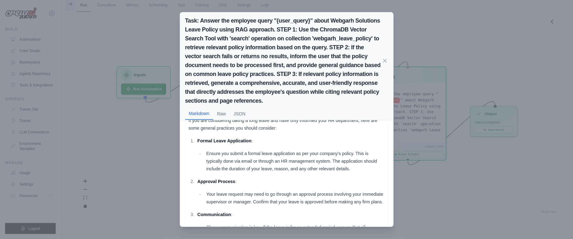
scroll to position [0, 0]
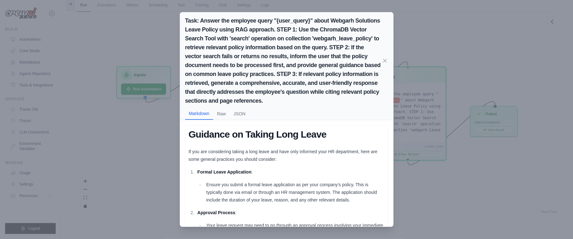
click at [443, 29] on div "Task: Answer the employee query "{user_query}" about Webgarh Solutions Leave Po…" at bounding box center [286, 119] width 573 height 239
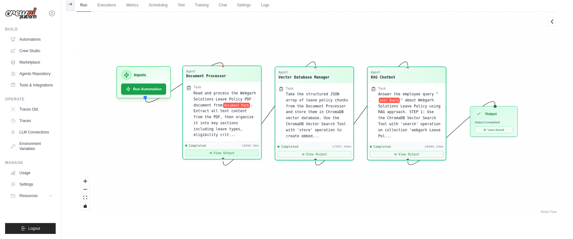
click at [218, 151] on button "View Output" at bounding box center [222, 153] width 74 height 7
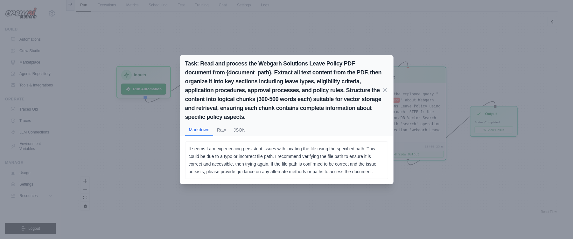
click at [424, 33] on div "Task: Read and process the Webgarh Solutions Leave Policy PDF document from {do…" at bounding box center [286, 119] width 573 height 239
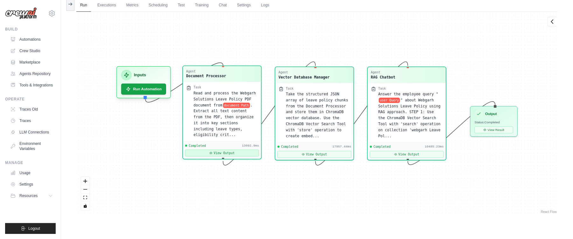
click at [205, 153] on button "View Output" at bounding box center [222, 153] width 74 height 7
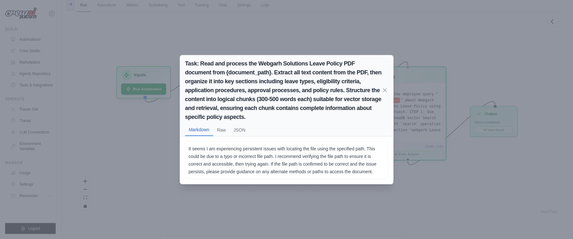
click at [255, 206] on div "Task: Read and process the Webgarh Solutions Leave Policy PDF document from {do…" at bounding box center [286, 119] width 573 height 239
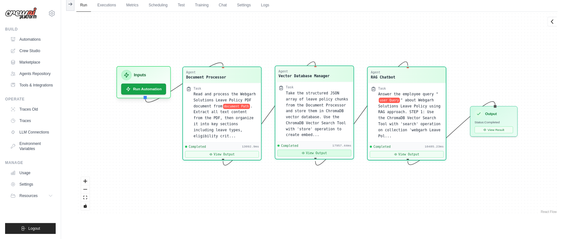
click at [306, 155] on button "View Output" at bounding box center [314, 153] width 74 height 7
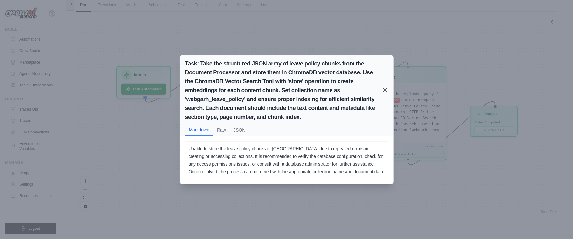
click at [383, 88] on icon at bounding box center [384, 89] width 3 height 3
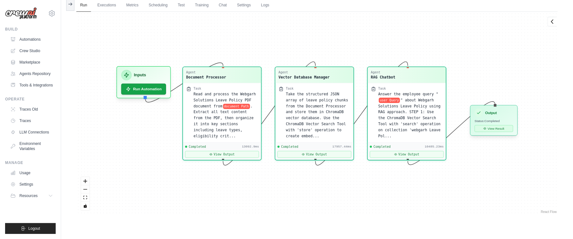
click at [486, 130] on button "View Result" at bounding box center [493, 128] width 38 height 7
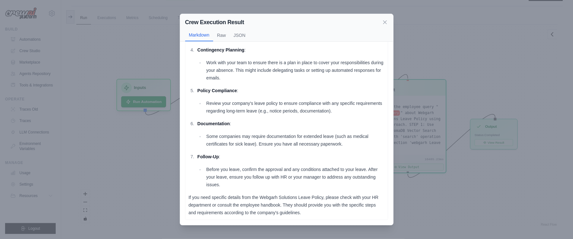
scroll to position [27, 0]
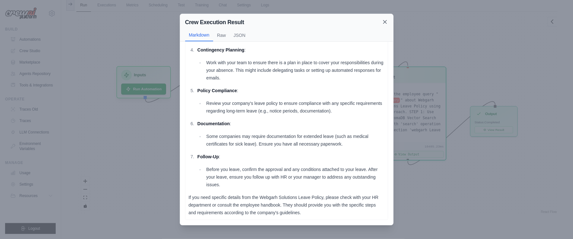
click at [385, 20] on icon at bounding box center [384, 22] width 6 height 6
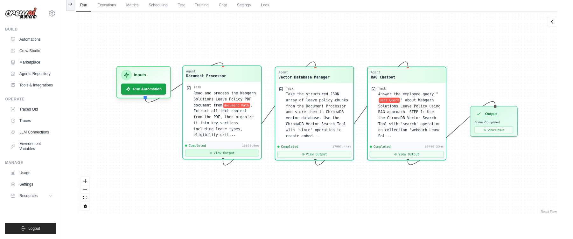
click at [209, 154] on icon at bounding box center [210, 153] width 3 height 3
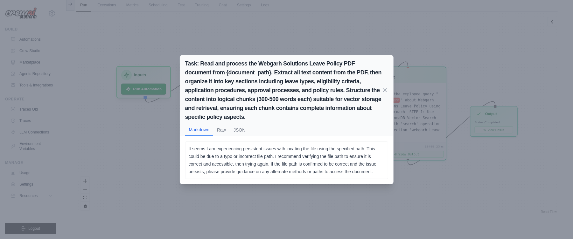
click at [325, 184] on div "It seems I am experiencing persistent issues with locating the file using the s…" at bounding box center [286, 160] width 213 height 48
click at [306, 204] on div "Task: Read and process the Webgarh Solutions Leave Policy PDF document from {do…" at bounding box center [286, 119] width 573 height 239
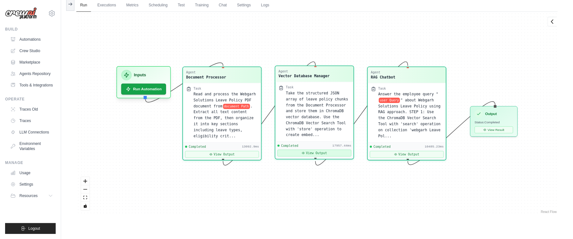
click at [292, 155] on button "View Output" at bounding box center [314, 153] width 74 height 7
click at [316, 154] on button "View Output" at bounding box center [314, 153] width 74 height 7
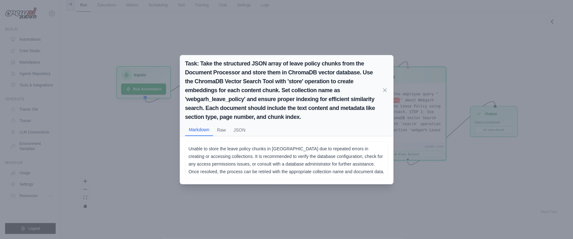
click at [477, 192] on div "Task: Take the structured JSON array of leave policy chunks from the Document P…" at bounding box center [286, 119] width 573 height 239
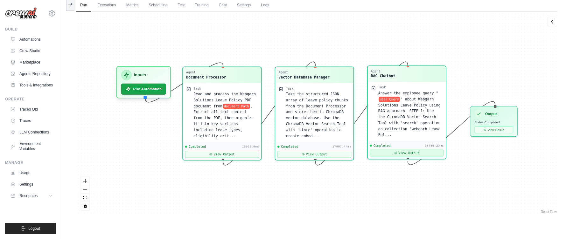
click at [395, 154] on icon at bounding box center [395, 153] width 3 height 2
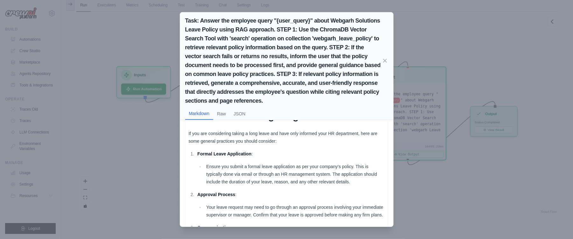
scroll to position [0, 0]
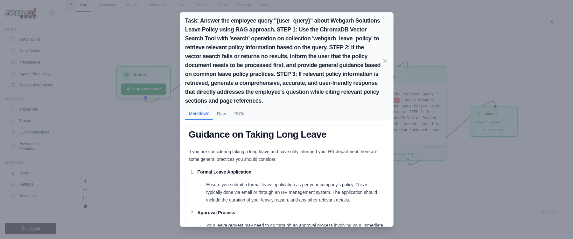
click at [498, 24] on div "Task: Answer the employee query "{user_query}" about Webgarh Solutions Leave Po…" at bounding box center [286, 119] width 573 height 239
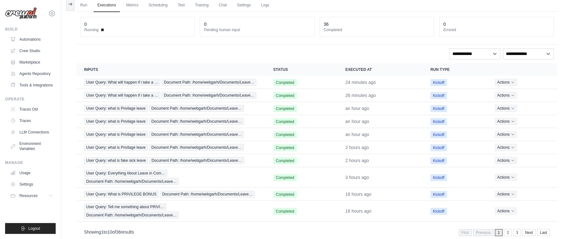
scroll to position [39, 0]
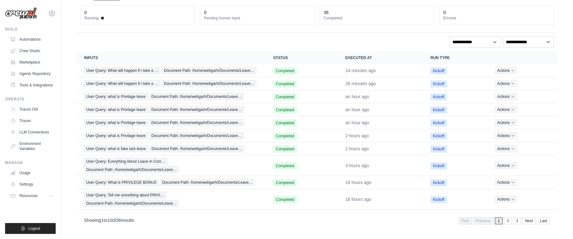
scroll to position [27, 0]
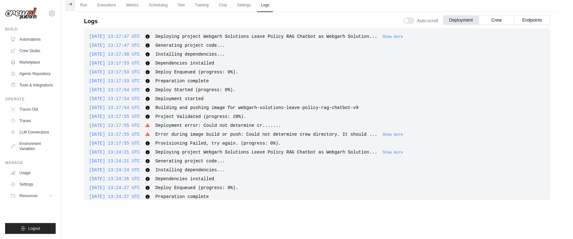
scroll to position [35, 0]
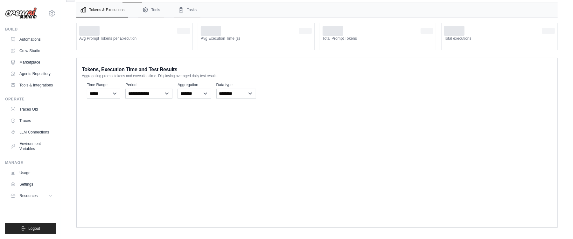
scroll to position [36, 0]
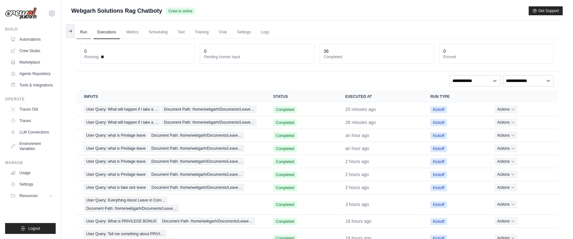
click at [80, 30] on link "Run" at bounding box center [83, 32] width 15 height 13
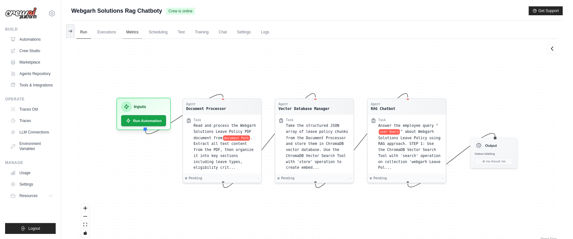
click at [131, 33] on link "Metrics" at bounding box center [132, 32] width 20 height 13
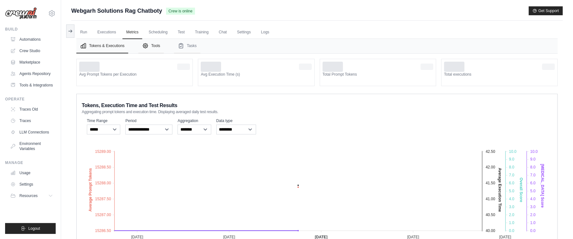
click at [155, 41] on button "Tools" at bounding box center [150, 46] width 25 height 15
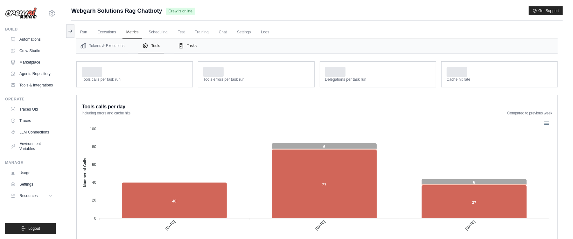
click at [189, 50] on button "Tasks" at bounding box center [187, 46] width 26 height 15
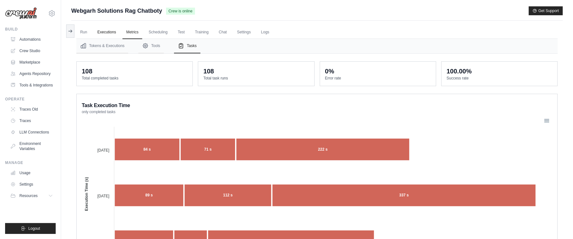
click at [94, 32] on link "Executions" at bounding box center [106, 32] width 26 height 13
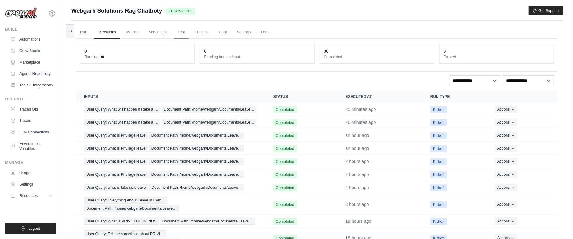
click at [189, 34] on link "Test" at bounding box center [181, 32] width 15 height 13
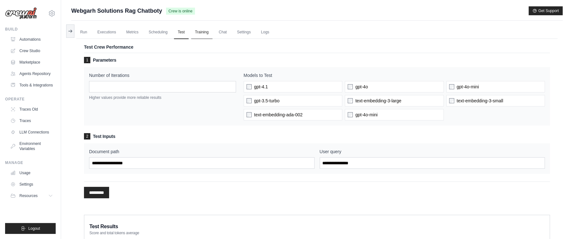
click at [207, 35] on link "Training" at bounding box center [201, 32] width 21 height 13
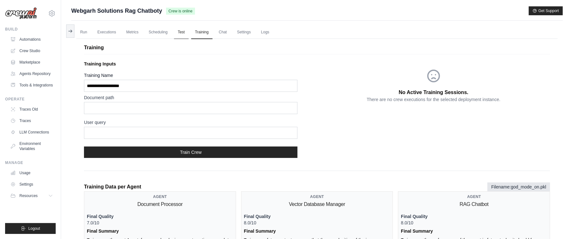
click at [182, 34] on link "Test" at bounding box center [181, 32] width 15 height 13
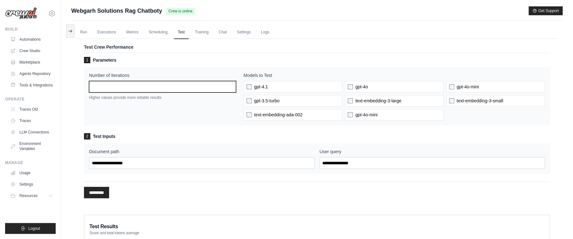
click at [231, 86] on input "*" at bounding box center [162, 86] width 147 height 11
type input "*"
click at [231, 86] on input "*" at bounding box center [162, 86] width 147 height 11
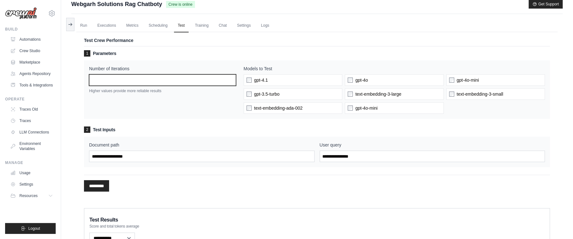
scroll to position [102, 0]
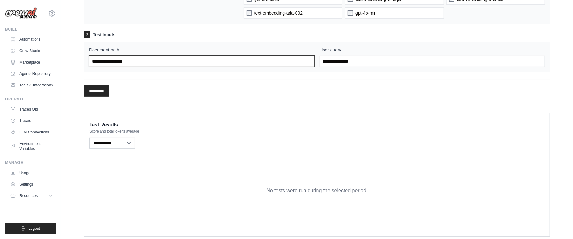
click at [151, 64] on input "Document path" at bounding box center [201, 61] width 225 height 11
click at [149, 62] on input "Document path" at bounding box center [201, 61] width 225 height 11
paste input "**********"
type input "**********"
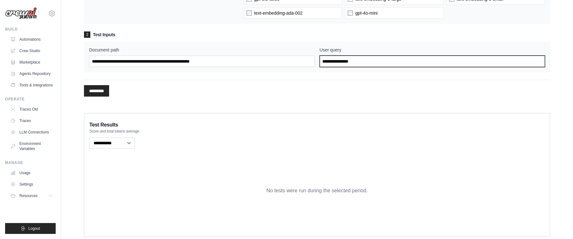
click at [352, 64] on input "User query" at bounding box center [431, 61] width 225 height 11
click at [369, 63] on input "User query" at bounding box center [431, 61] width 225 height 11
paste input "**********"
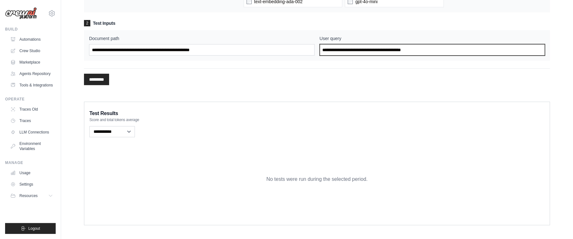
scroll to position [119, 0]
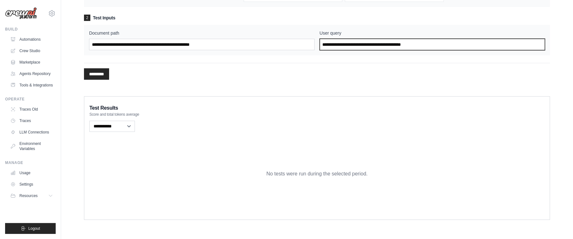
type input "**********"
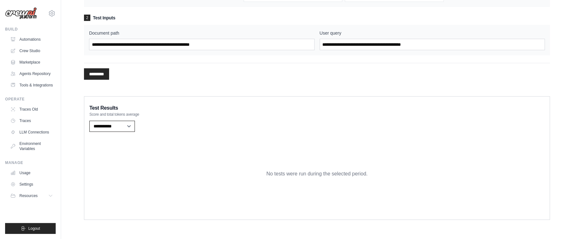
click at [131, 129] on select "**********" at bounding box center [111, 126] width 45 height 11
click at [97, 72] on input "*********" at bounding box center [96, 73] width 25 height 11
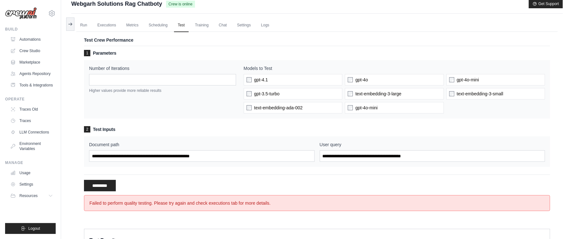
scroll to position [0, 0]
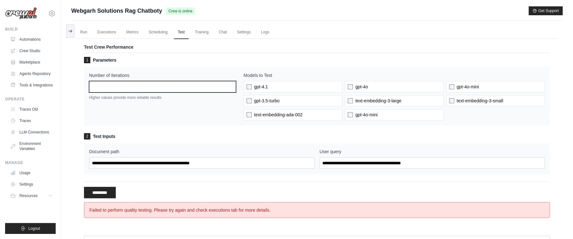
click at [230, 88] on input "*" at bounding box center [162, 86] width 147 height 11
type input "*"
click at [230, 88] on input "*" at bounding box center [162, 86] width 147 height 11
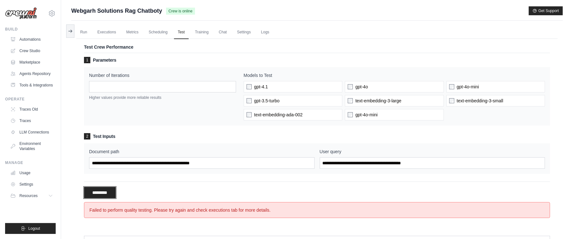
click at [104, 191] on input "**********" at bounding box center [100, 192] width 32 height 11
click at [102, 201] on form "1 Parameters Number of Iterations * Higher values provide more reliable results…" at bounding box center [317, 137] width 466 height 161
click at [102, 200] on form "1 Parameters Number of Iterations * Higher values provide more reliable results…" at bounding box center [317, 137] width 466 height 161
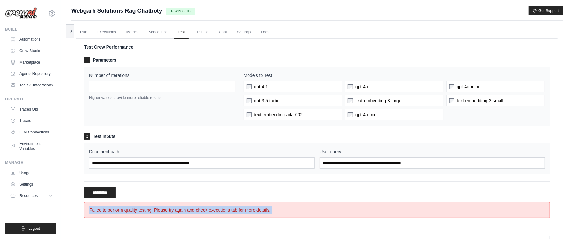
click at [102, 200] on form "1 Parameters Number of Iterations * Higher values provide more reliable results…" at bounding box center [317, 137] width 466 height 161
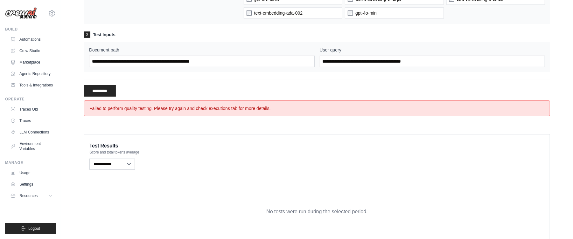
click at [178, 166] on div "**********" at bounding box center [316, 164] width 455 height 14
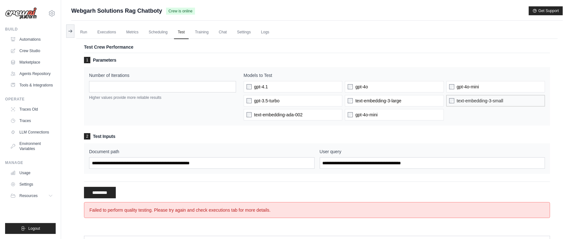
click at [452, 104] on label "text-embedding-3-small" at bounding box center [495, 100] width 99 height 11
click at [98, 191] on input "**********" at bounding box center [100, 192] width 32 height 11
click at [103, 195] on input "**********" at bounding box center [100, 192] width 32 height 11
click at [200, 30] on link "Training" at bounding box center [201, 32] width 21 height 13
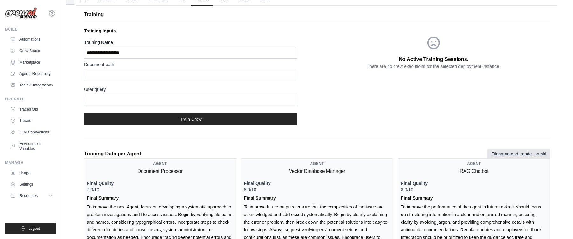
scroll to position [51, 0]
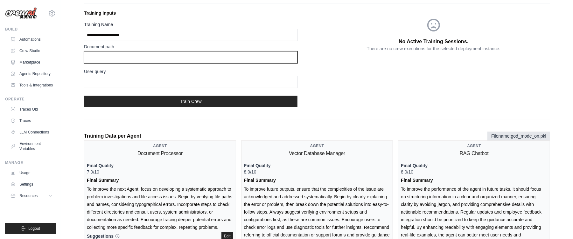
click at [105, 54] on input "text" at bounding box center [190, 57] width 213 height 12
paste input "**********"
type input "*"
click at [121, 55] on input "text" at bounding box center [190, 57] width 213 height 12
paste input "**********"
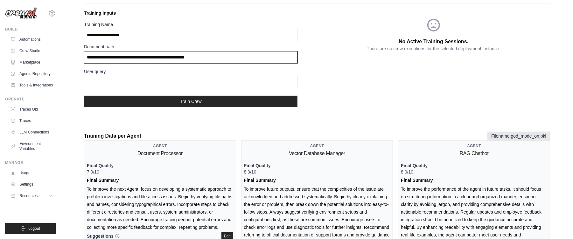
type input "**********"
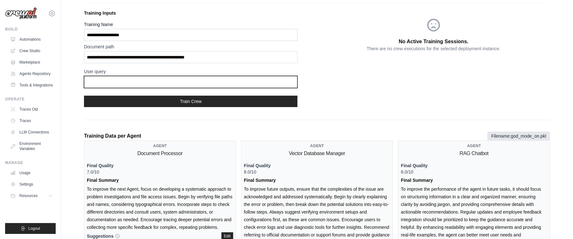
click at [125, 78] on input "text" at bounding box center [190, 82] width 213 height 12
type input "**********"
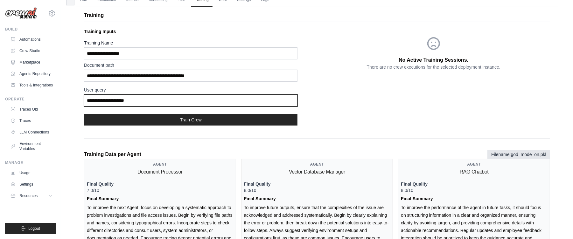
scroll to position [9, 0]
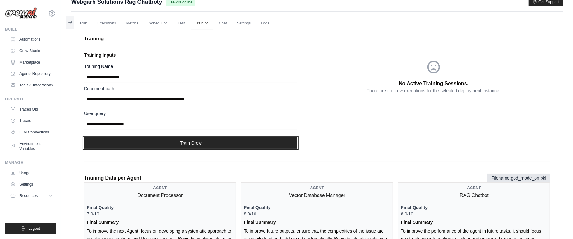
click at [168, 141] on button "Train Crew" at bounding box center [190, 142] width 213 height 11
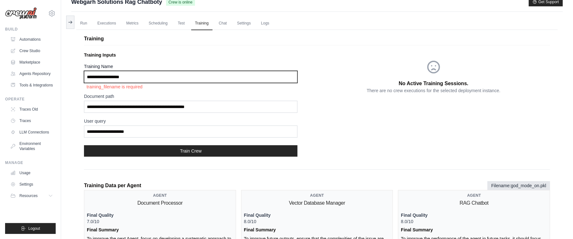
click at [110, 78] on input "Training Name" at bounding box center [190, 77] width 213 height 12
type input "**********"
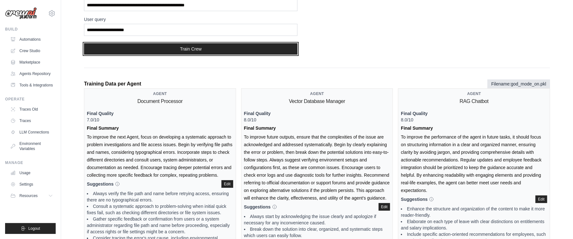
click at [171, 50] on button "Train Crew" at bounding box center [190, 48] width 213 height 11
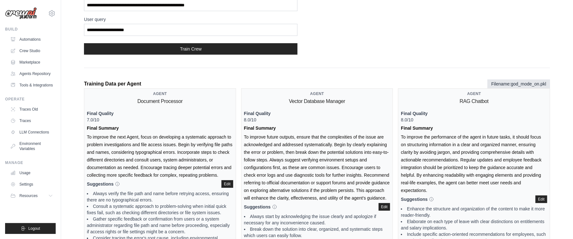
scroll to position [103, 0]
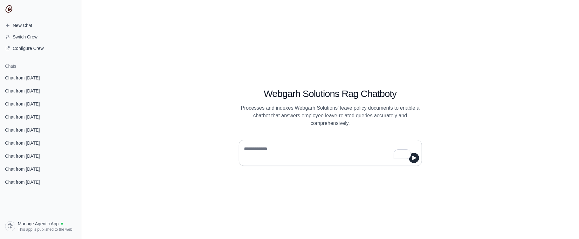
click at [265, 150] on textarea "To enrich screen reader interactions, please activate Accessibility in Grammarl…" at bounding box center [328, 153] width 171 height 18
type textarea "**********"
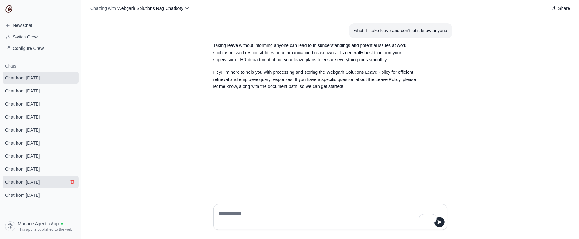
click at [73, 182] on icon "submit" at bounding box center [71, 182] width 3 height 4
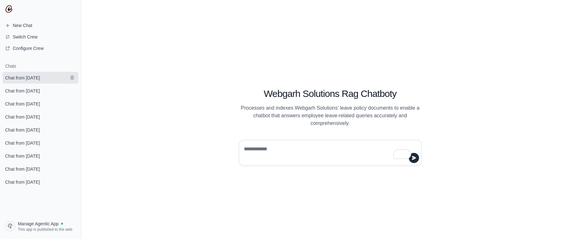
click at [57, 78] on link "Chat from [DATE]" at bounding box center [41, 78] width 76 height 12
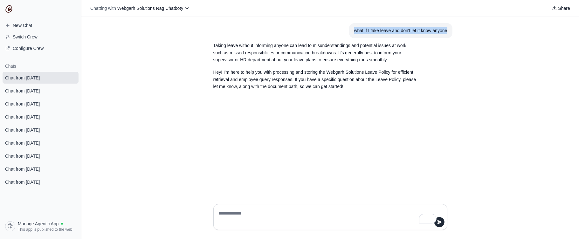
drag, startPoint x: 347, startPoint y: 31, endPoint x: 431, endPoint y: 35, distance: 84.0
click at [431, 35] on section "what if I take leave and don't let it know anyone" at bounding box center [400, 30] width 103 height 15
copy div "what if I take leave and don't let it know anyone"
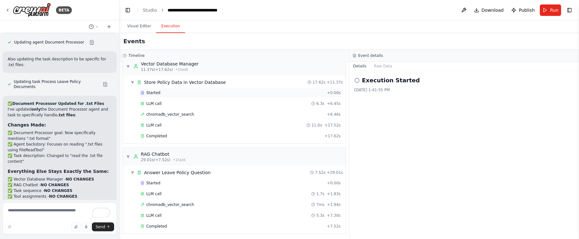
scroll to position [104, 0]
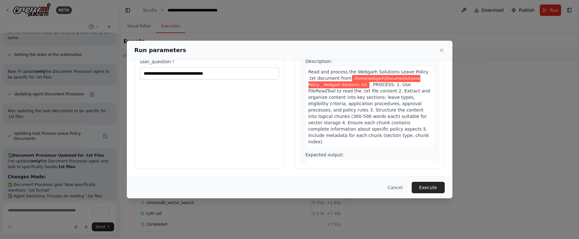
scroll to position [0, 0]
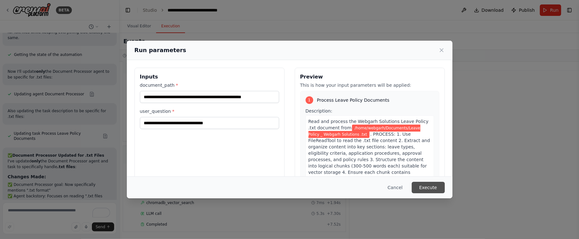
click at [419, 184] on button "Execute" at bounding box center [428, 187] width 33 height 11
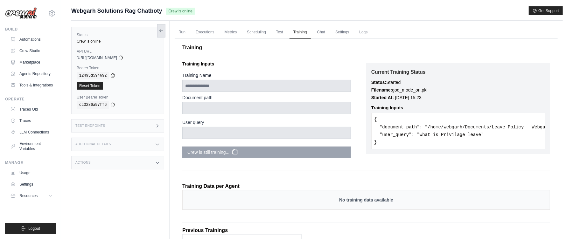
click at [160, 32] on icon at bounding box center [161, 30] width 5 height 5
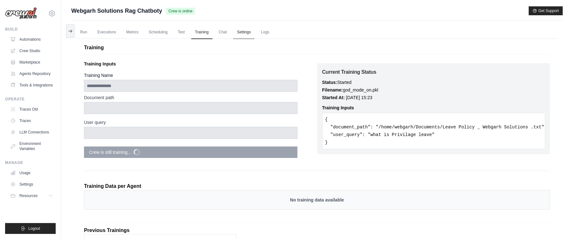
click at [249, 32] on link "Settings" at bounding box center [243, 32] width 21 height 13
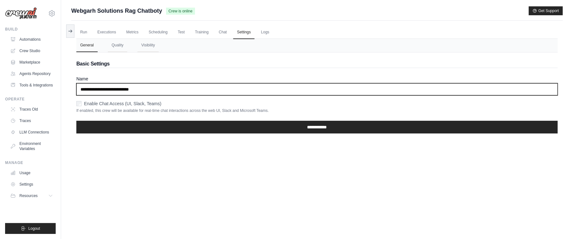
click at [159, 88] on input "**********" at bounding box center [316, 89] width 481 height 12
type input "**********"
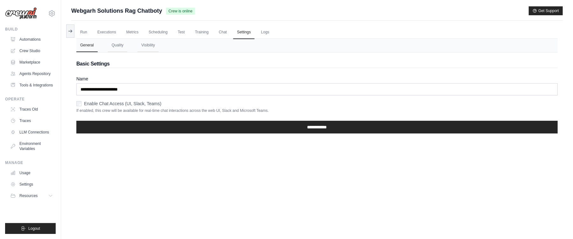
click at [393, 181] on div "Run Executions Metrics Scheduling Test Training Chat Settings Logs 0 Running 0 …" at bounding box center [316, 140] width 491 height 239
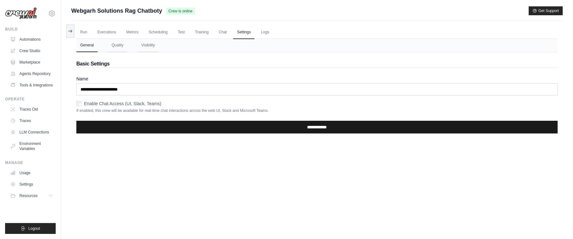
click at [275, 123] on input "**********" at bounding box center [316, 127] width 481 height 13
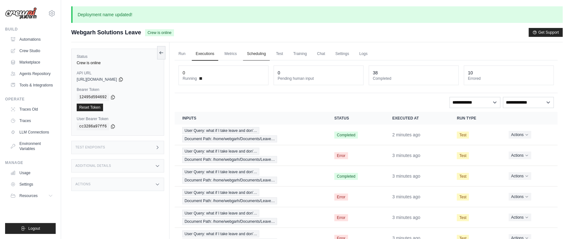
click at [159, 57] on button at bounding box center [161, 52] width 8 height 13
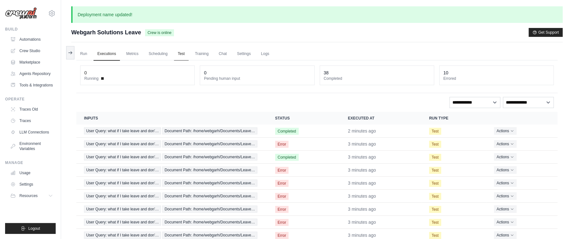
click at [187, 56] on link "Test" at bounding box center [181, 53] width 15 height 13
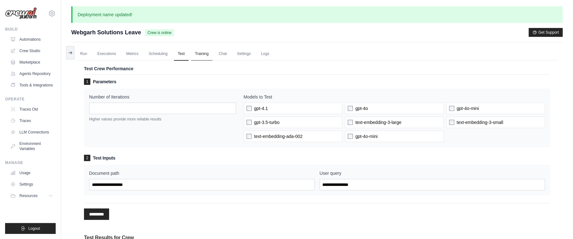
click at [203, 56] on link "Training" at bounding box center [201, 53] width 21 height 13
